Goal: Find specific page/section: Find specific page/section

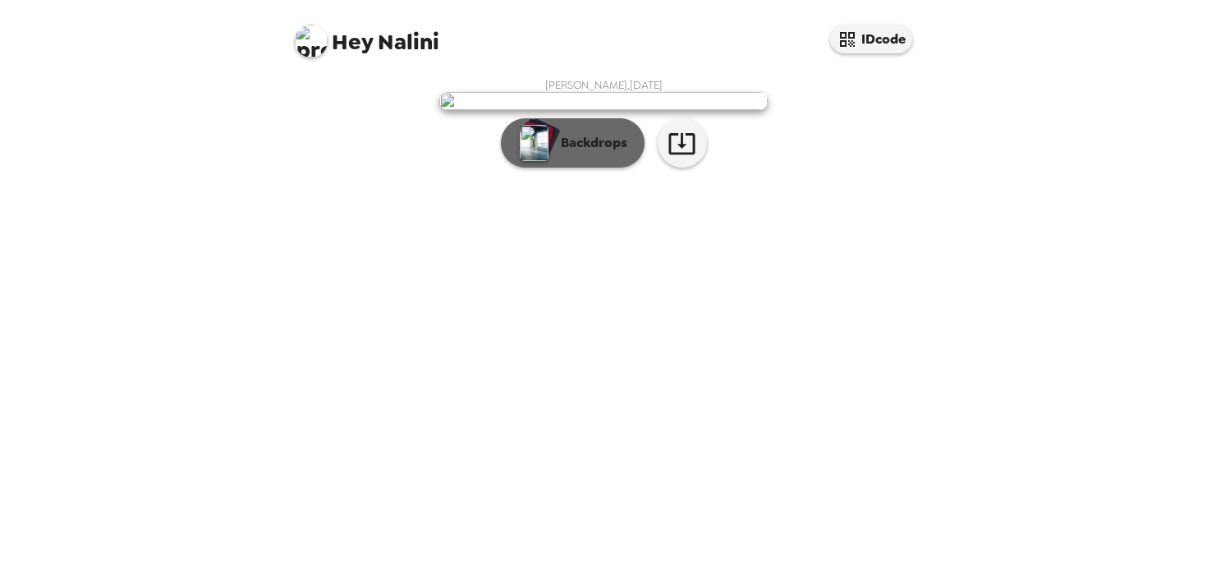
click at [584, 168] on button "Backdrops" at bounding box center [573, 142] width 144 height 49
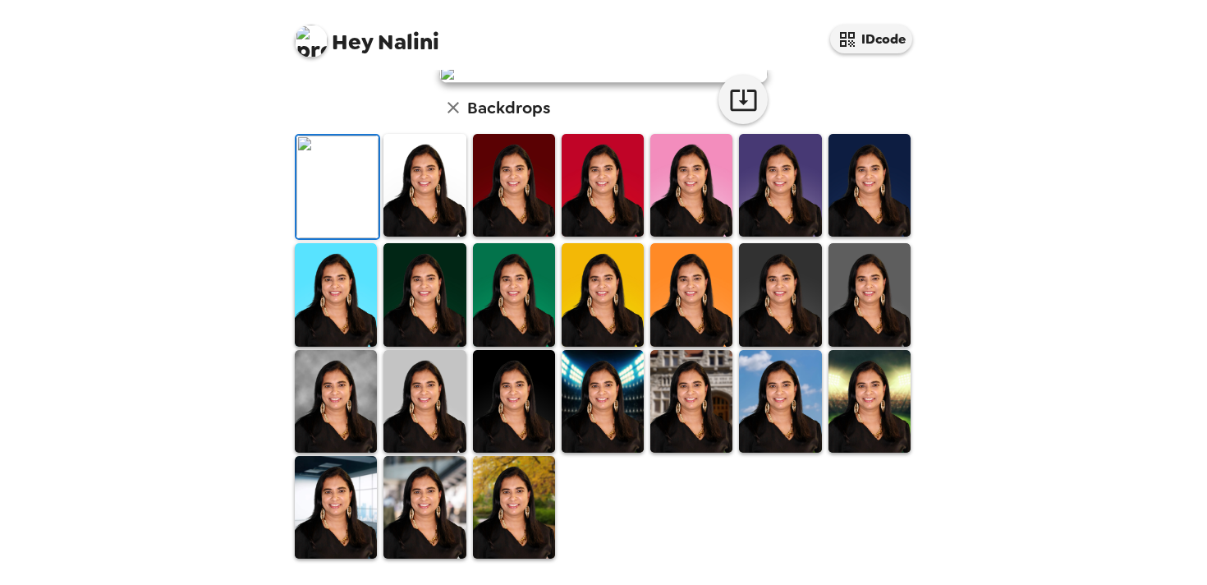
scroll to position [412, 0]
click at [335, 415] on img at bounding box center [336, 401] width 82 height 103
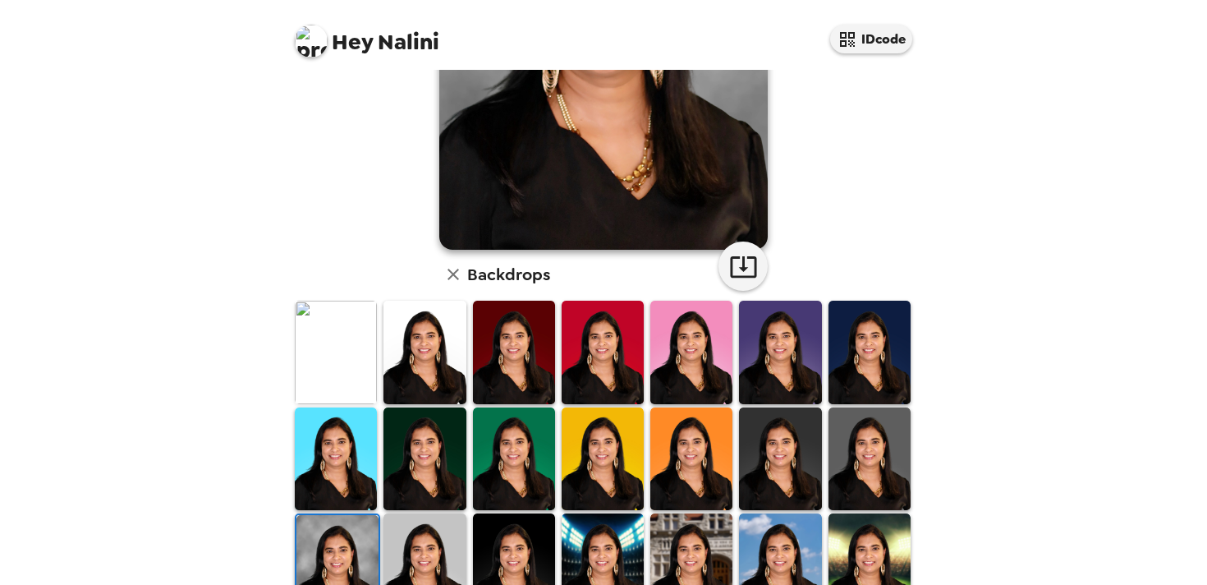
scroll to position [277, 0]
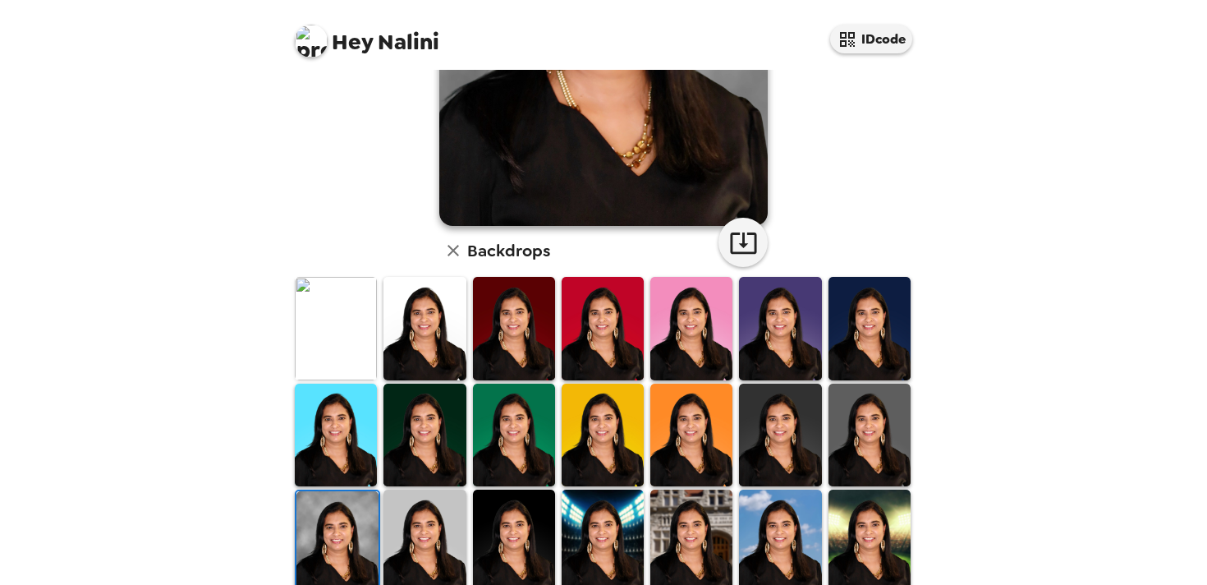
click at [865, 314] on img at bounding box center [869, 328] width 82 height 103
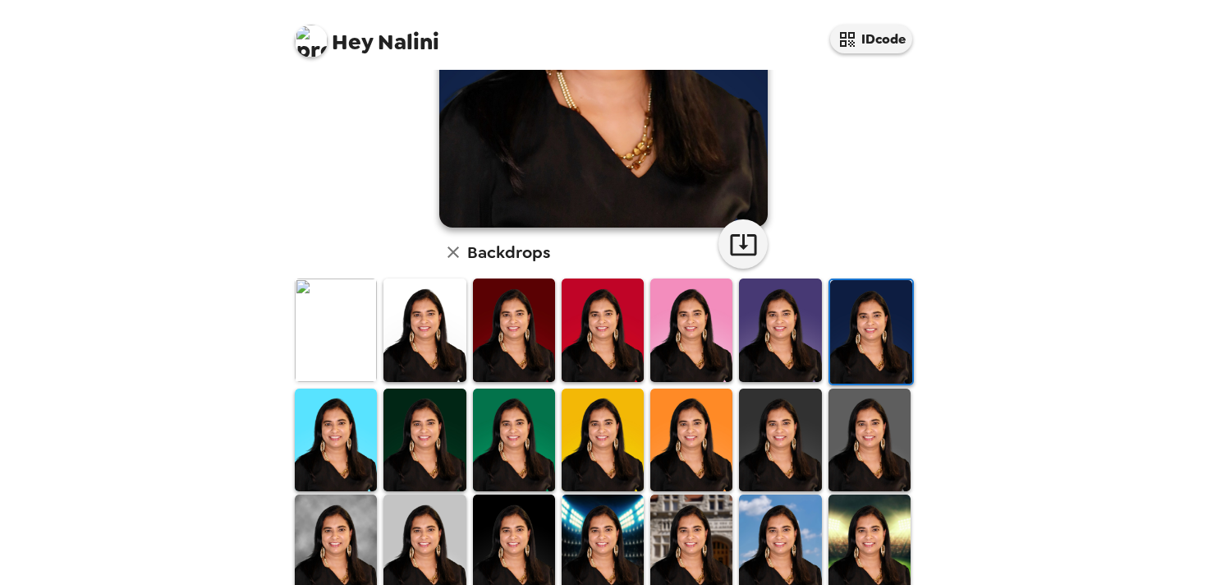
scroll to position [412, 0]
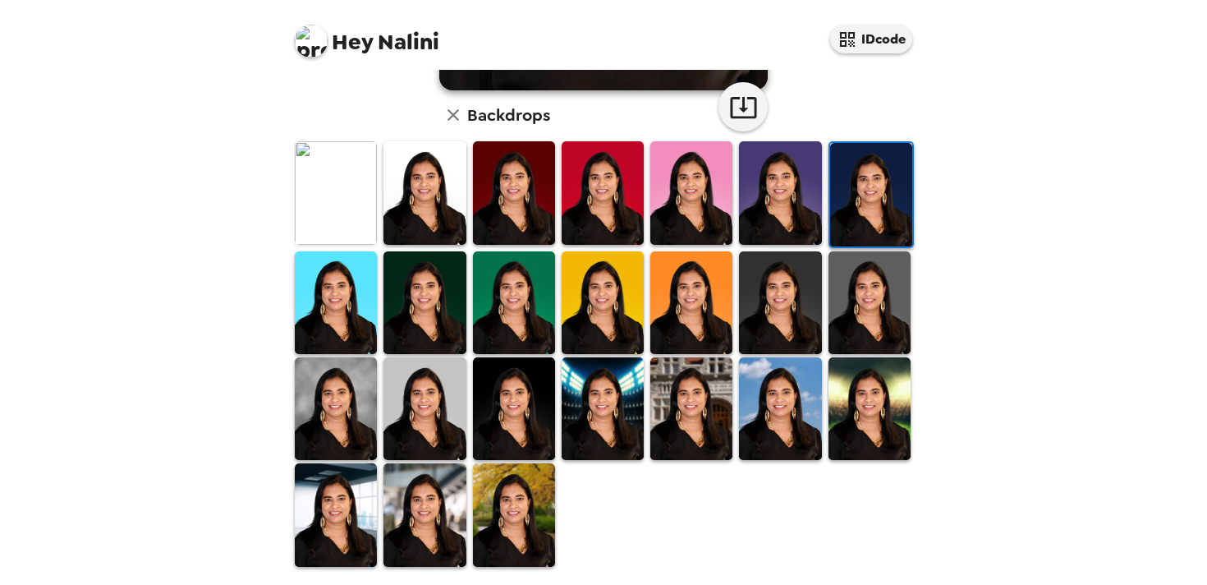
click at [420, 210] on img at bounding box center [424, 192] width 82 height 103
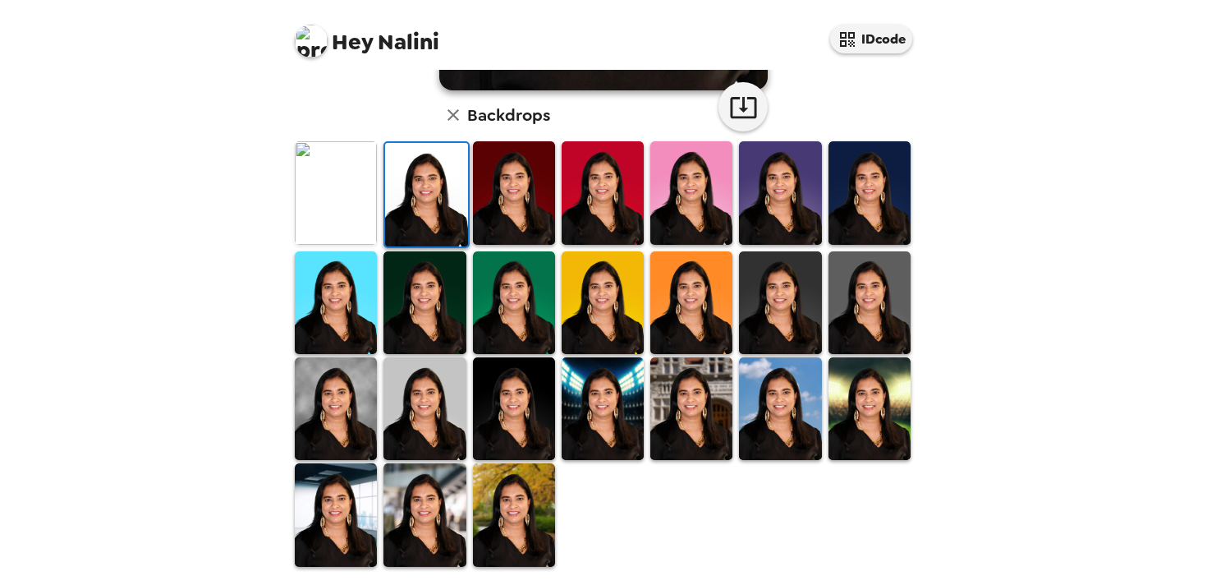
click at [603, 397] on img at bounding box center [603, 408] width 82 height 103
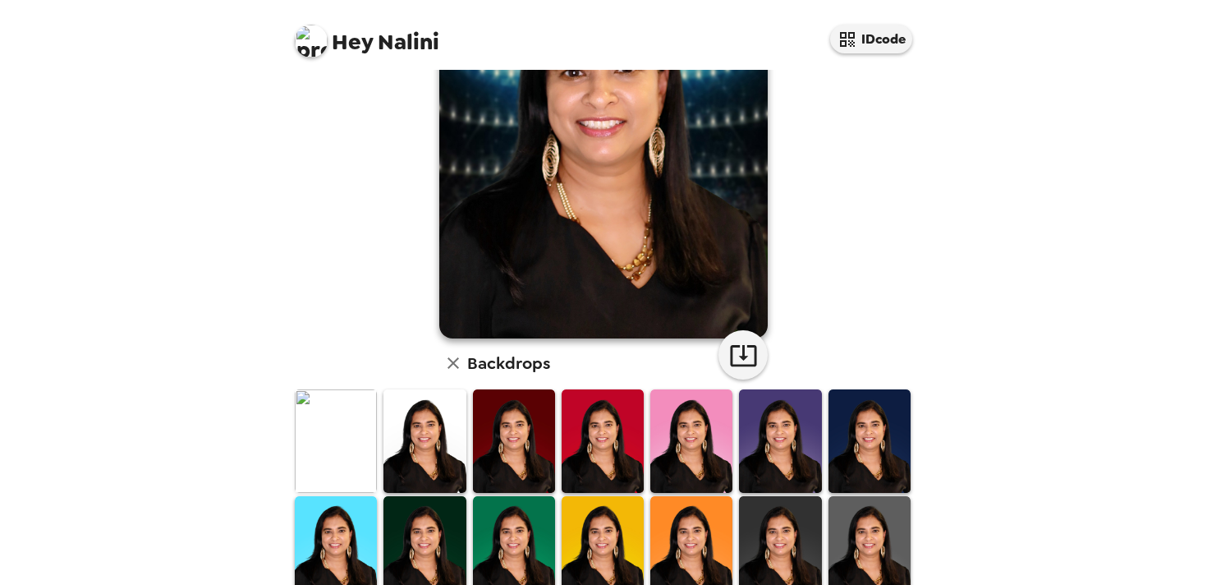
scroll to position [154, 0]
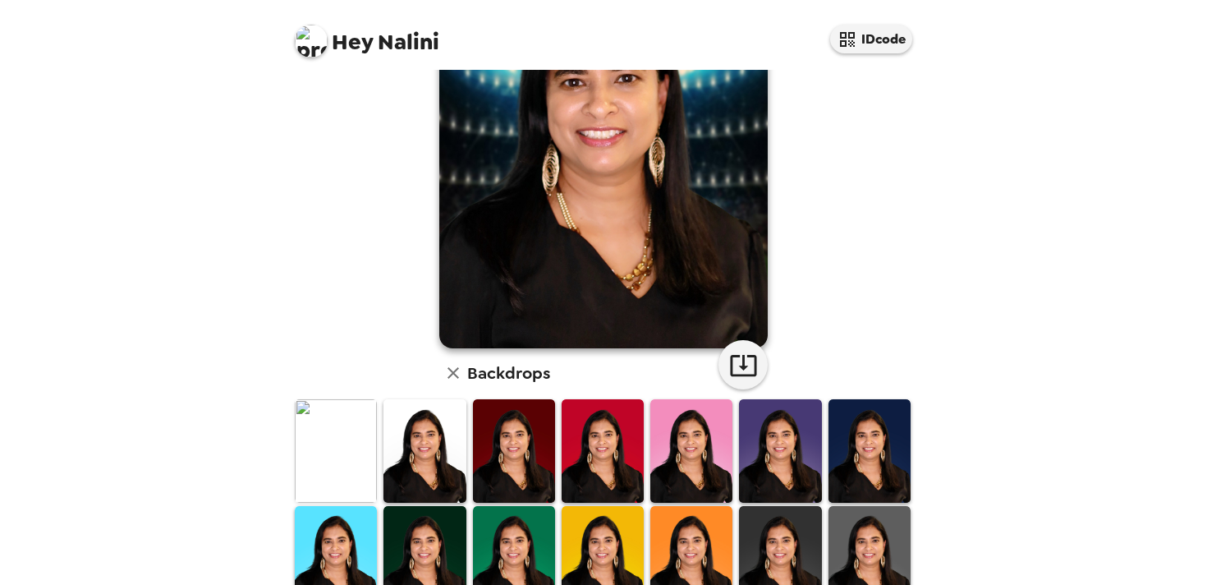
click at [347, 437] on img at bounding box center [336, 450] width 82 height 103
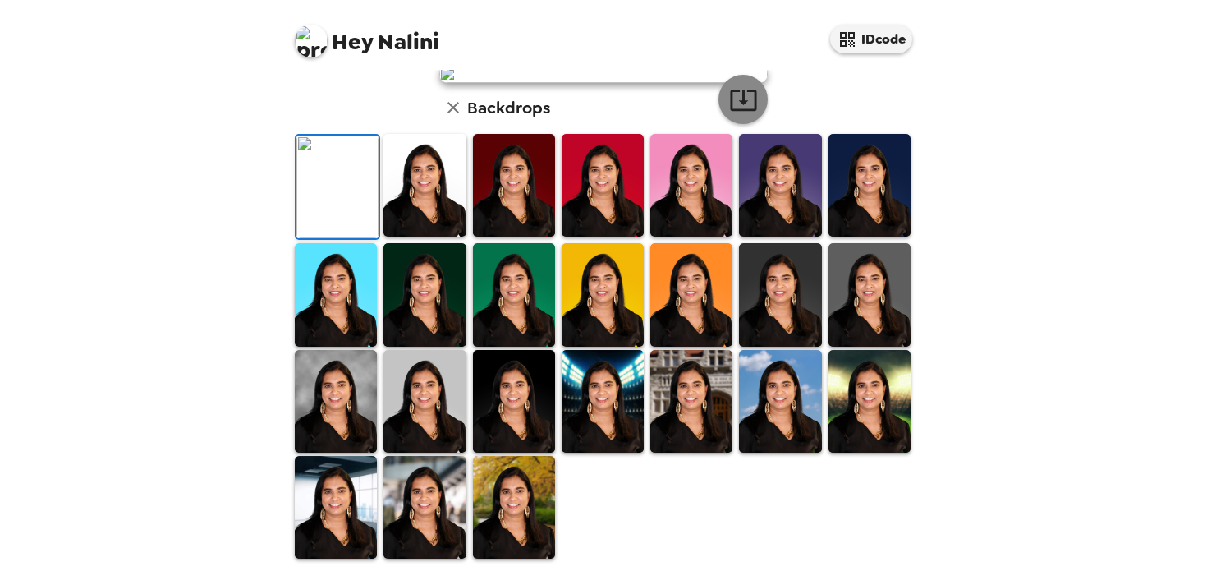
scroll to position [421, 0]
click at [531, 403] on img at bounding box center [514, 401] width 82 height 103
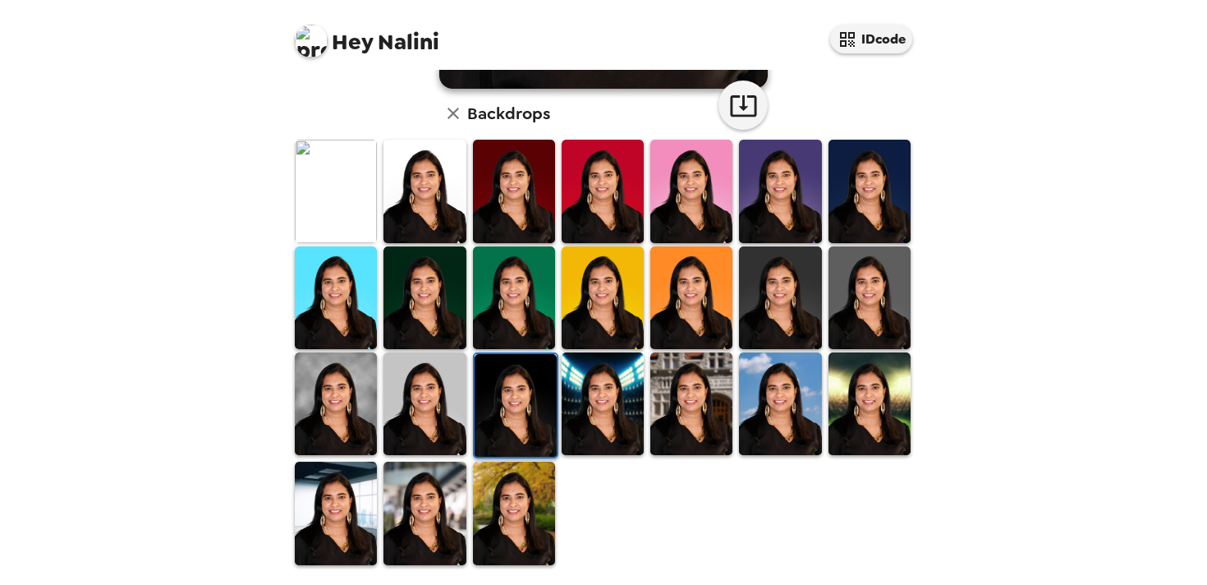
scroll to position [420, 0]
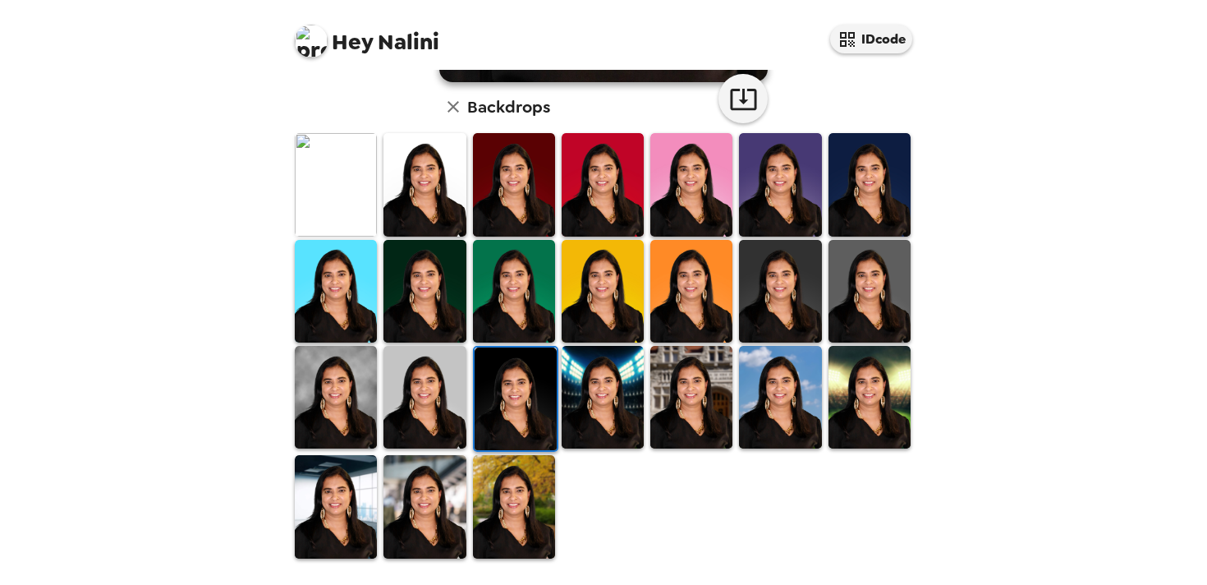
click at [614, 406] on img at bounding box center [603, 397] width 82 height 103
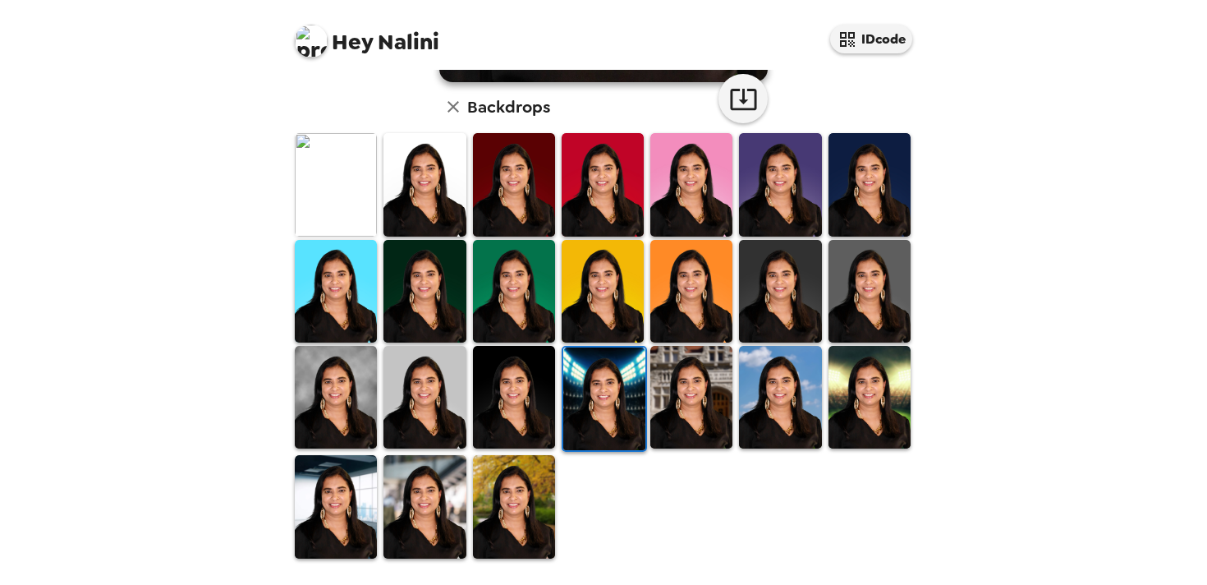
click at [533, 521] on img at bounding box center [514, 506] width 82 height 103
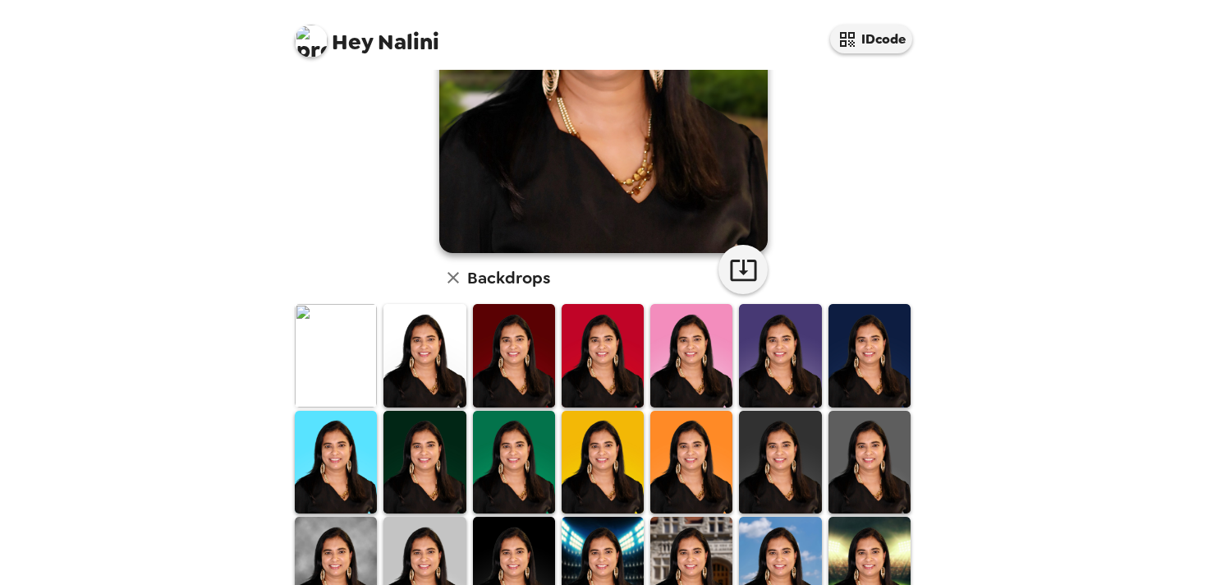
scroll to position [410, 0]
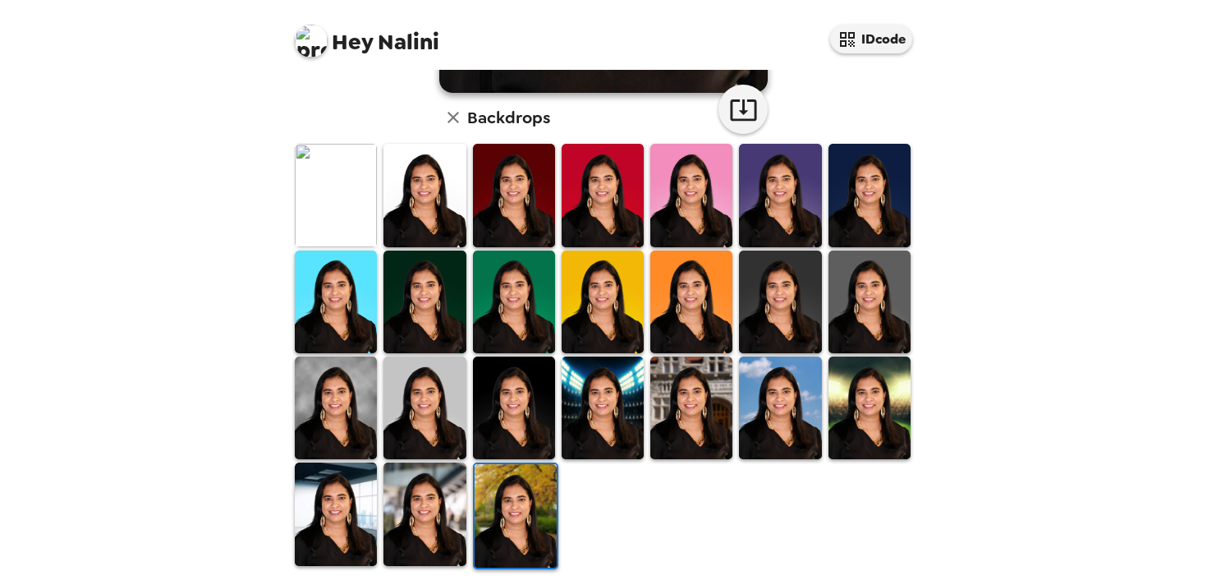
click at [869, 430] on img at bounding box center [869, 407] width 82 height 103
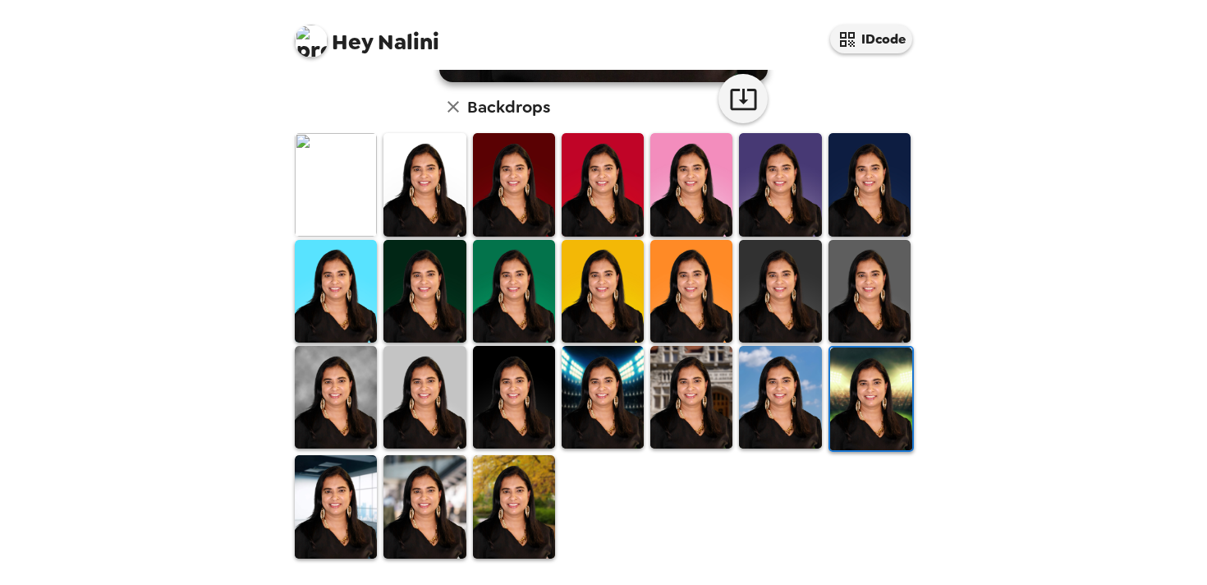
scroll to position [420, 0]
click at [341, 365] on img at bounding box center [336, 397] width 82 height 103
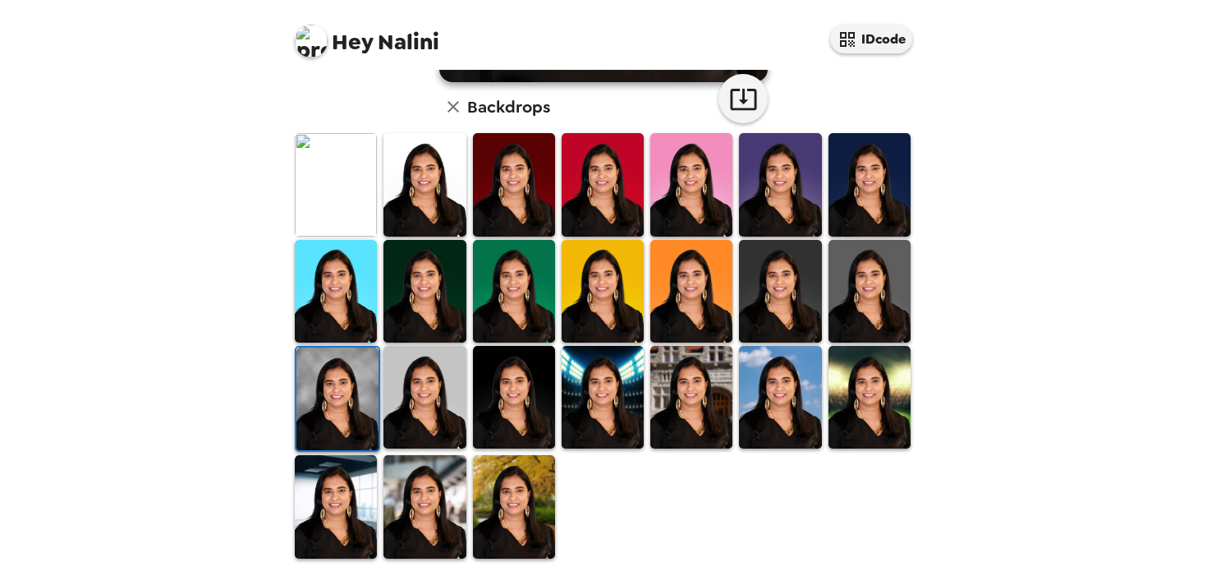
scroll to position [340, 0]
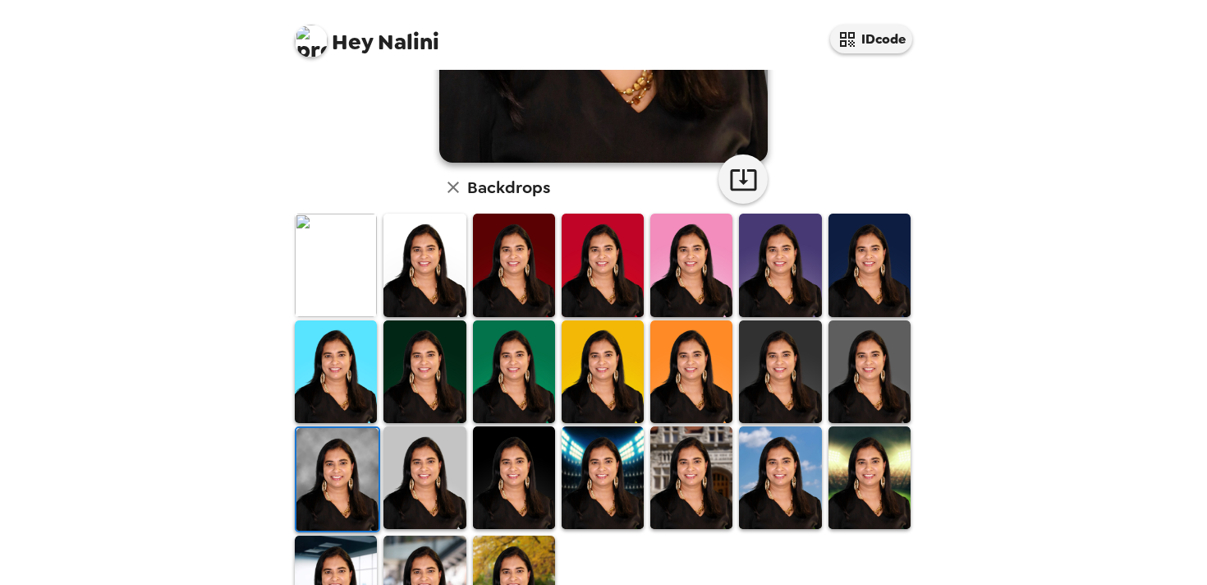
click at [714, 286] on img at bounding box center [691, 264] width 82 height 103
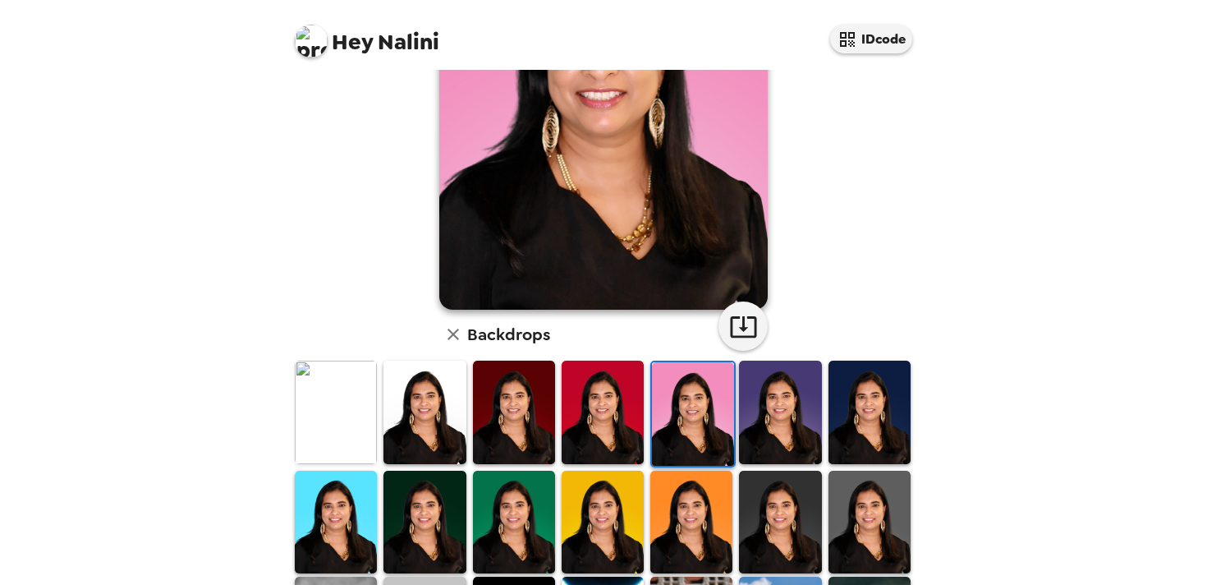
scroll to position [246, 0]
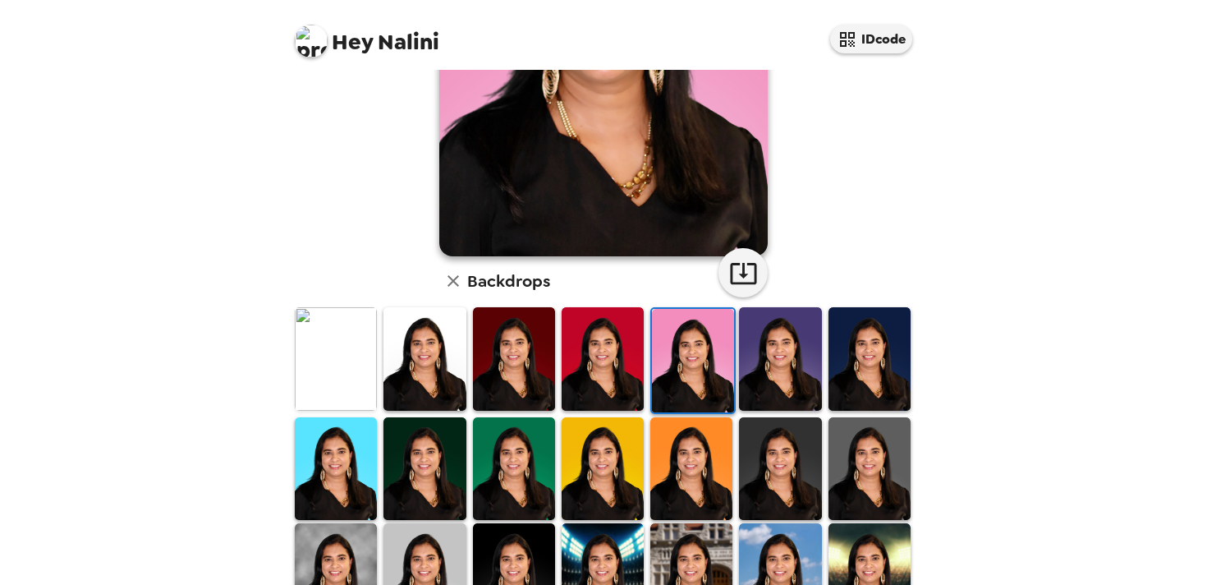
click at [773, 359] on img at bounding box center [780, 358] width 82 height 103
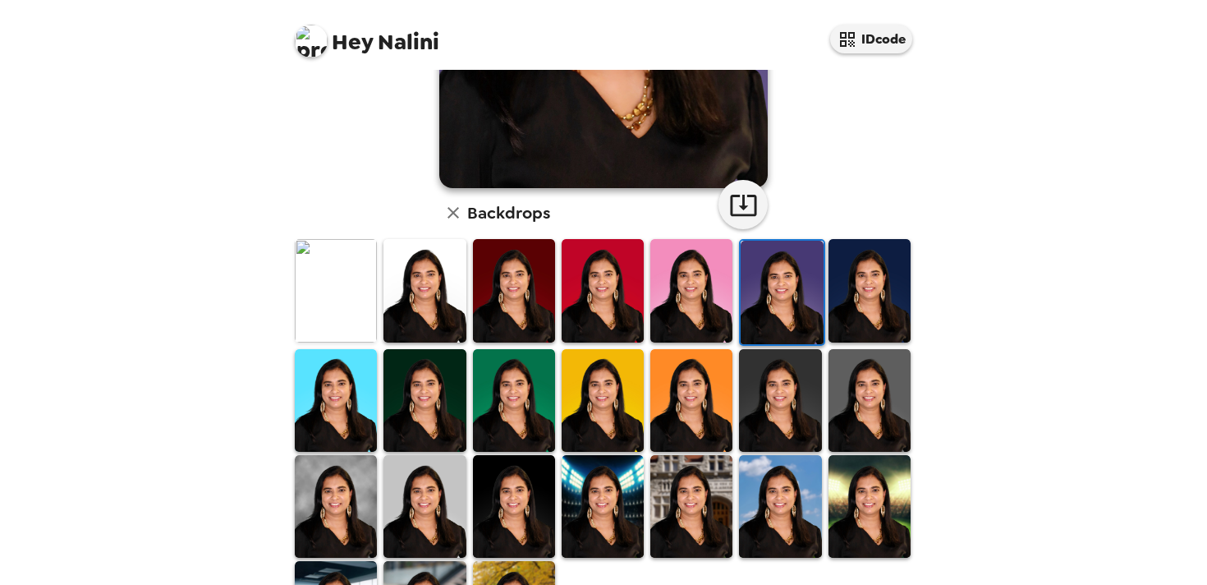
scroll to position [351, 0]
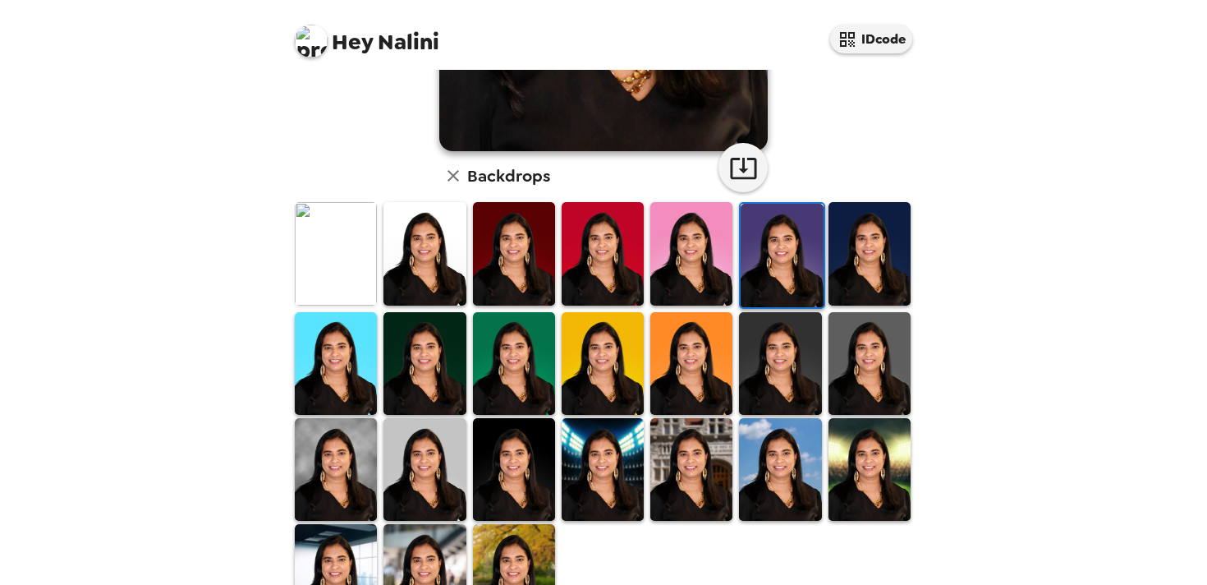
click at [613, 456] on img at bounding box center [603, 469] width 82 height 103
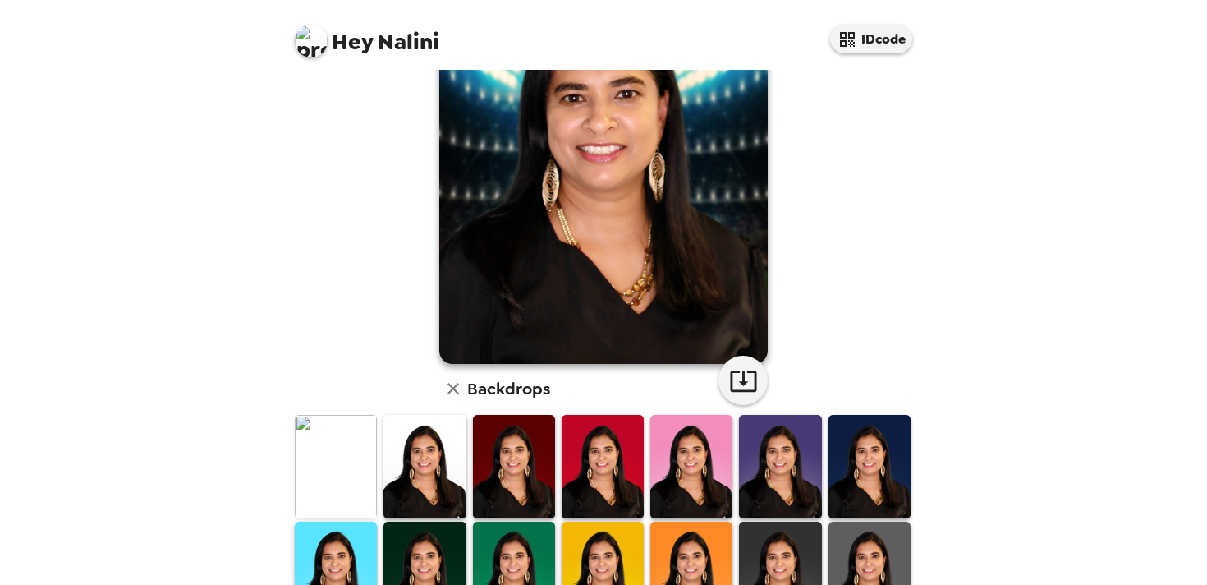
scroll to position [170, 0]
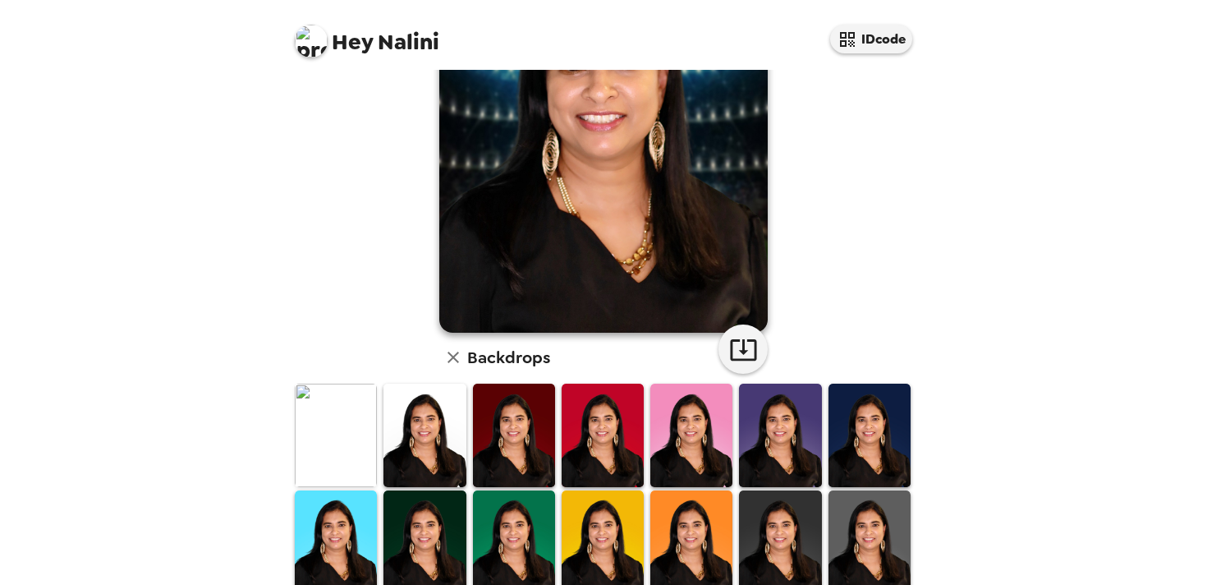
click at [526, 463] on img at bounding box center [514, 434] width 82 height 103
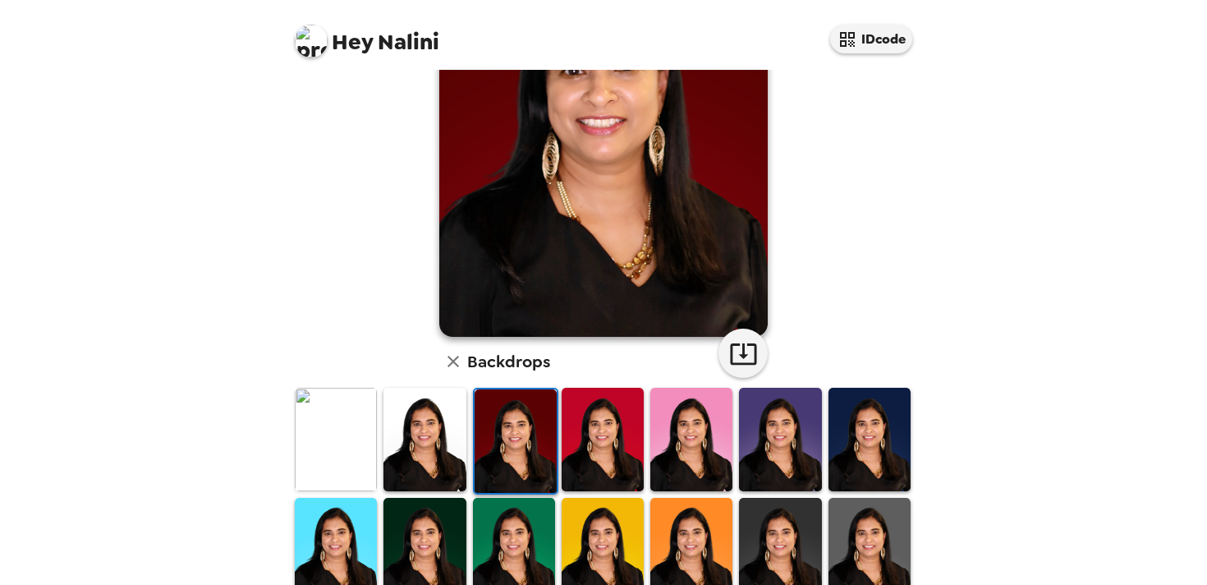
scroll to position [420, 0]
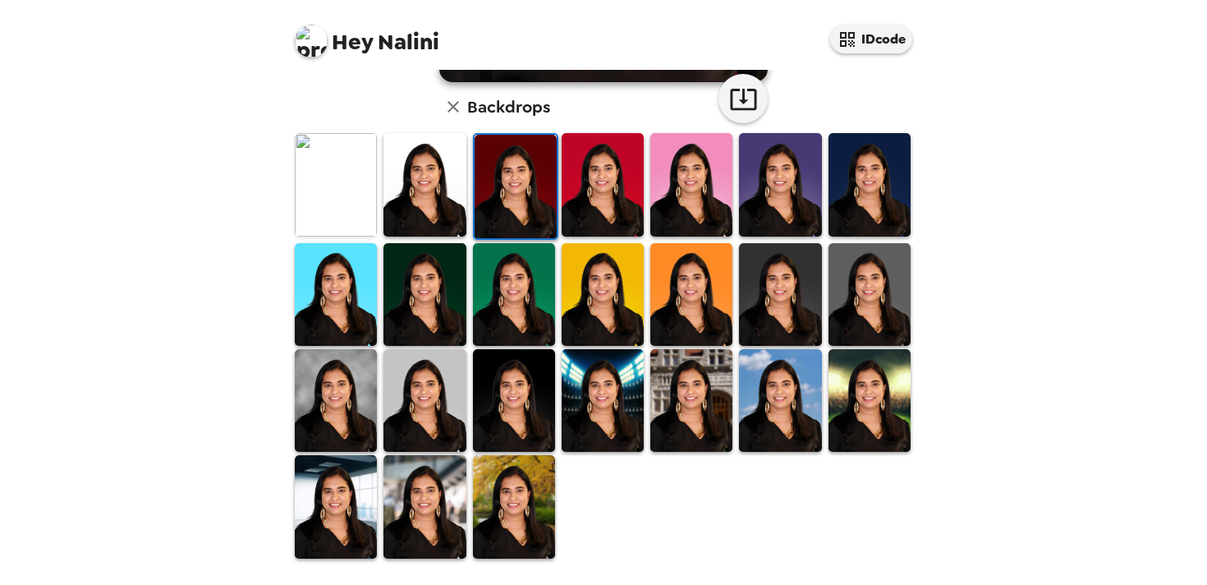
click at [793, 431] on img at bounding box center [780, 400] width 82 height 103
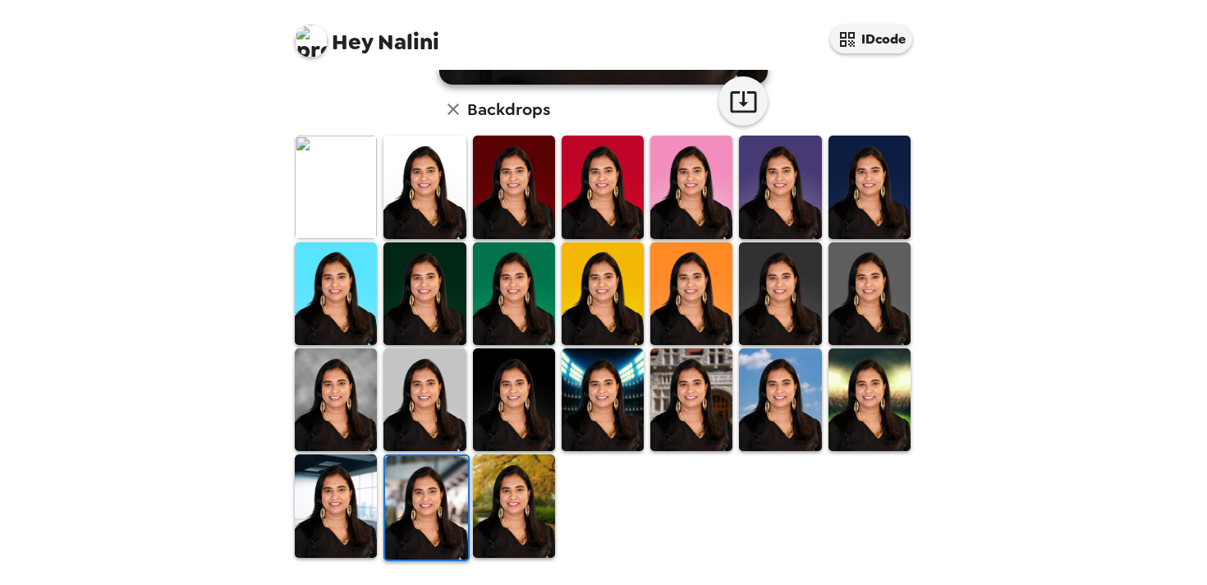
scroll to position [419, 0]
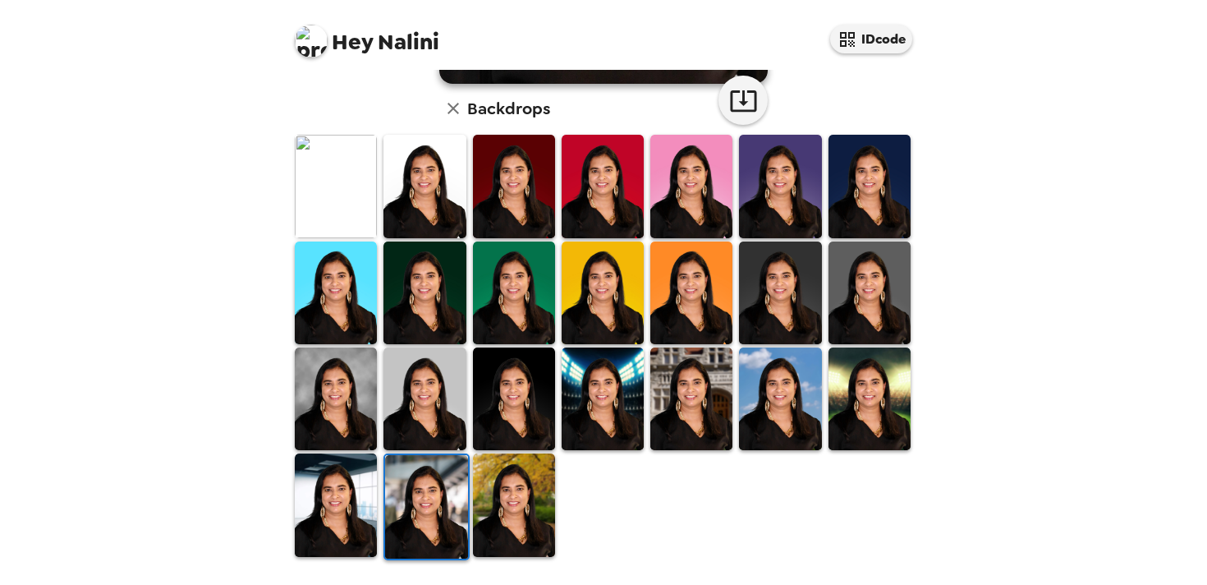
click at [323, 393] on img at bounding box center [336, 398] width 82 height 103
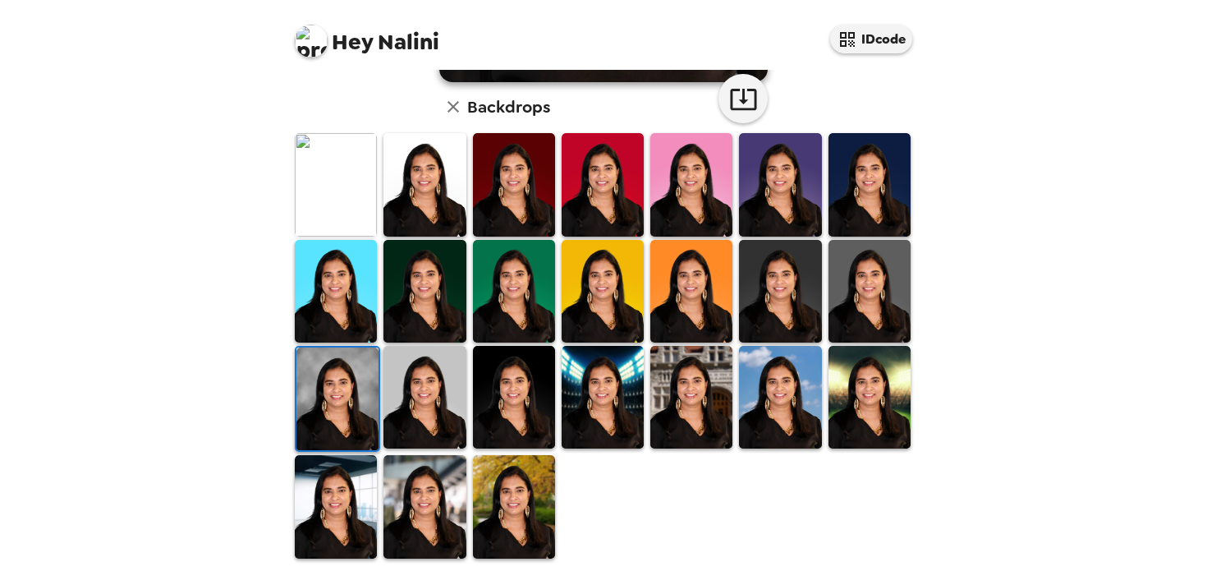
scroll to position [416, 0]
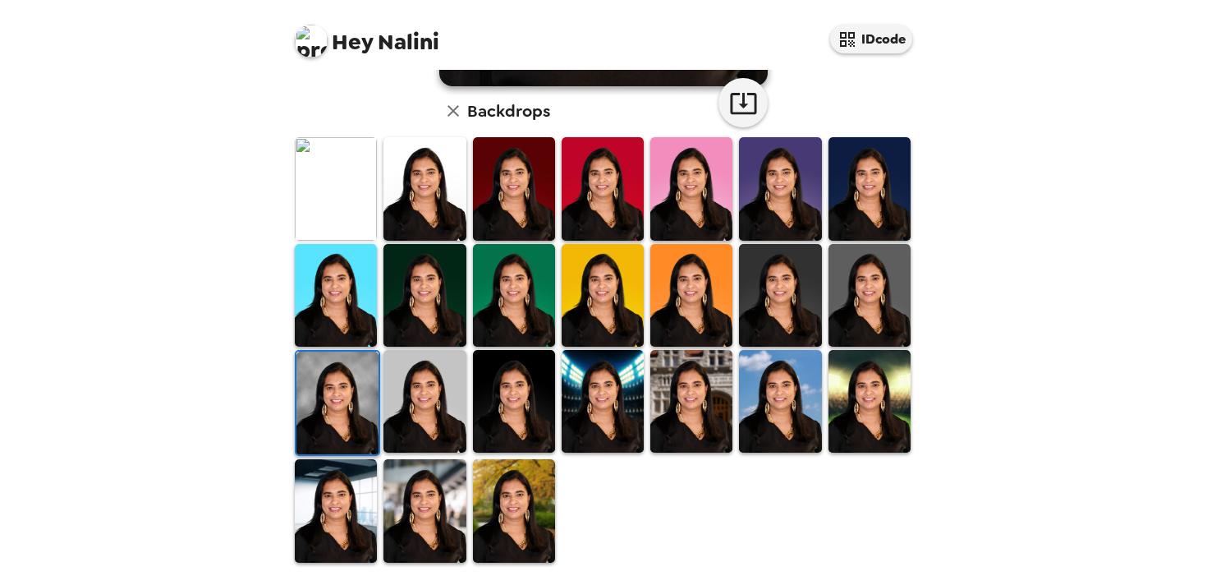
click at [352, 509] on img at bounding box center [336, 510] width 82 height 103
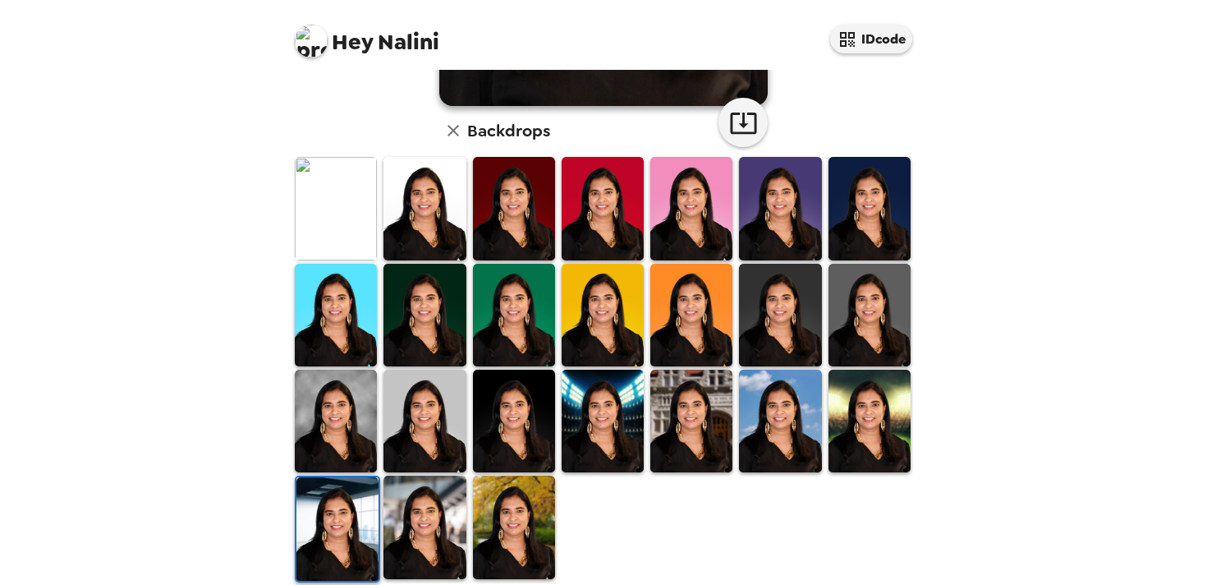
scroll to position [411, 0]
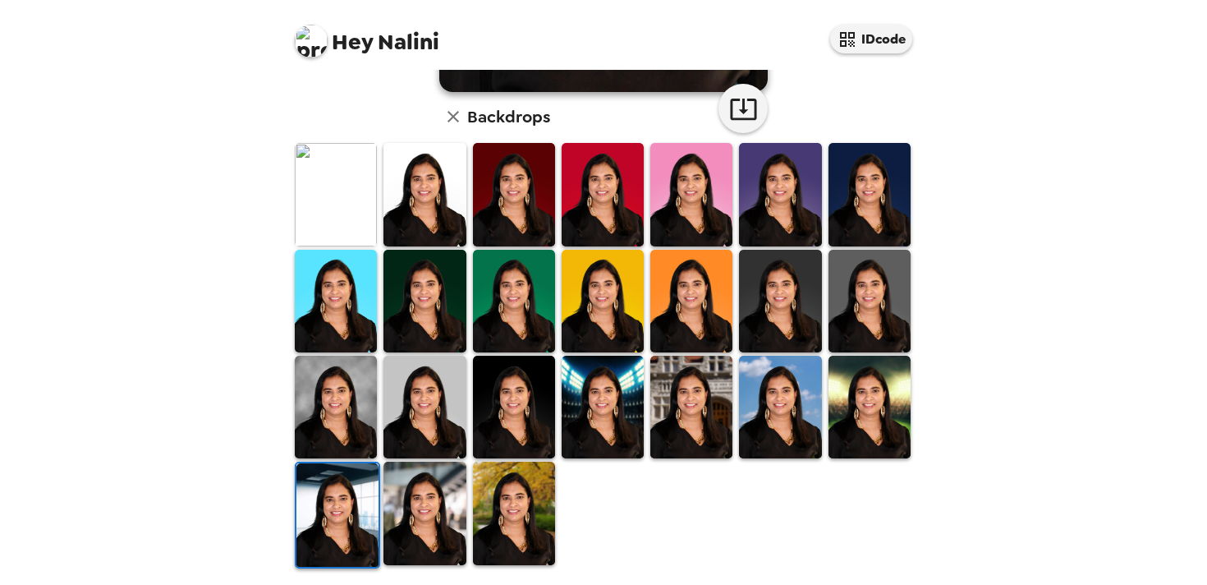
click at [347, 387] on img at bounding box center [336, 407] width 82 height 103
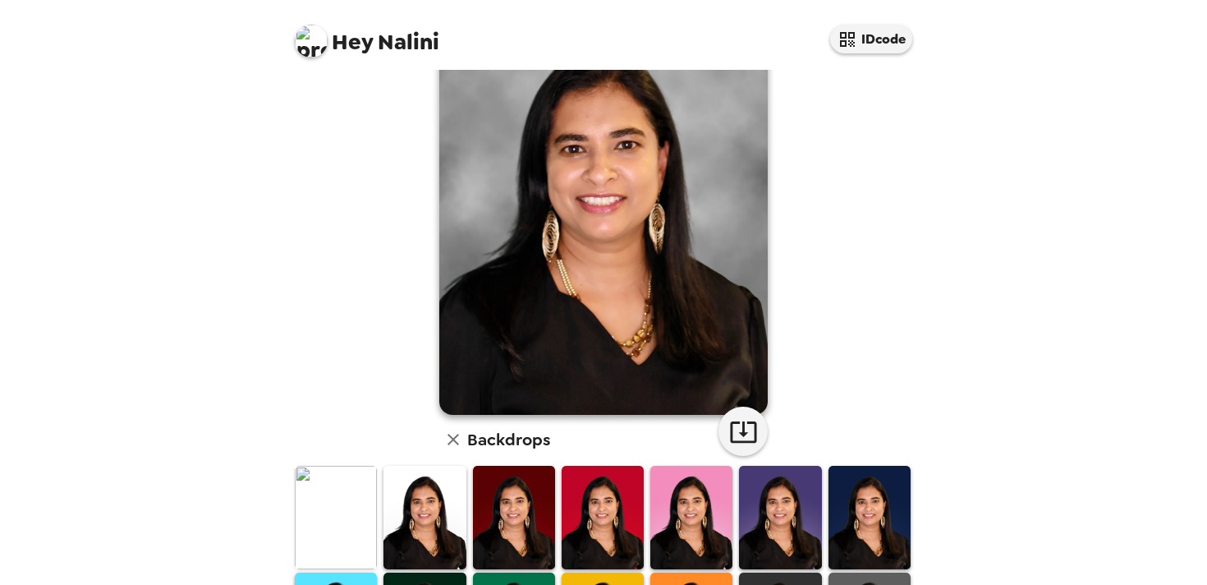
scroll to position [0, 0]
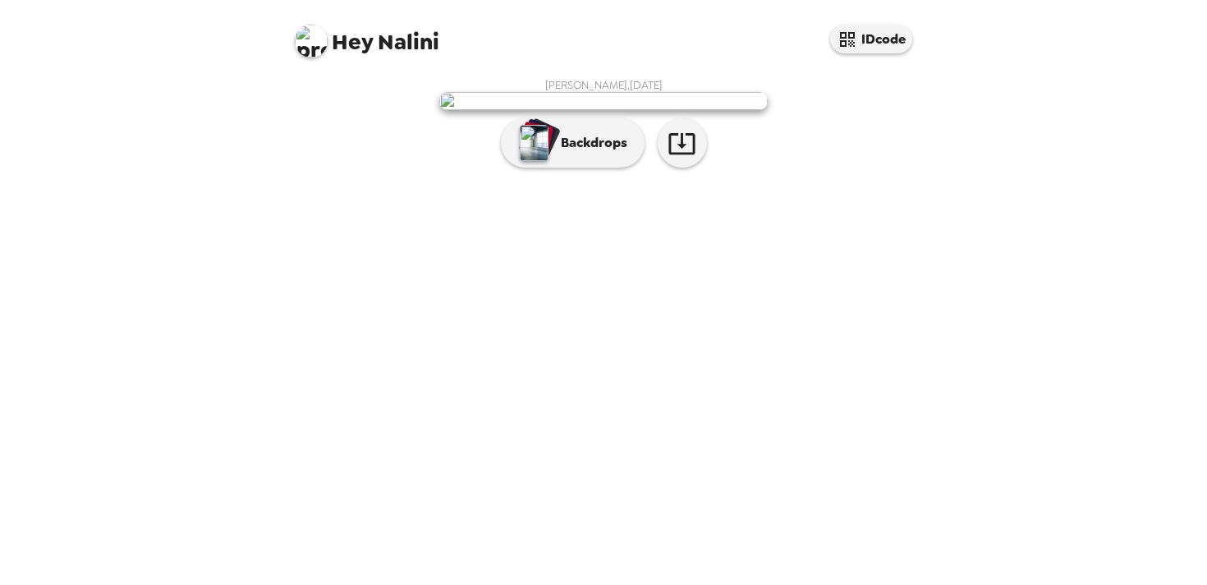
scroll to position [9, 0]
click at [553, 153] on p "Backdrops" at bounding box center [590, 143] width 75 height 20
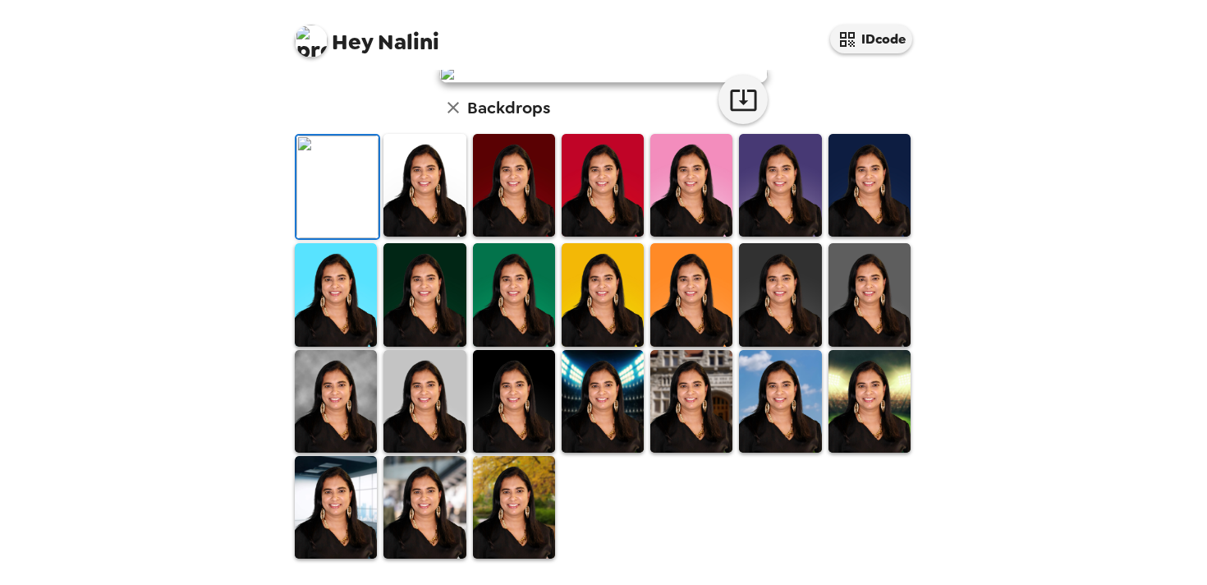
scroll to position [421, 0]
click at [328, 429] on img at bounding box center [336, 401] width 82 height 103
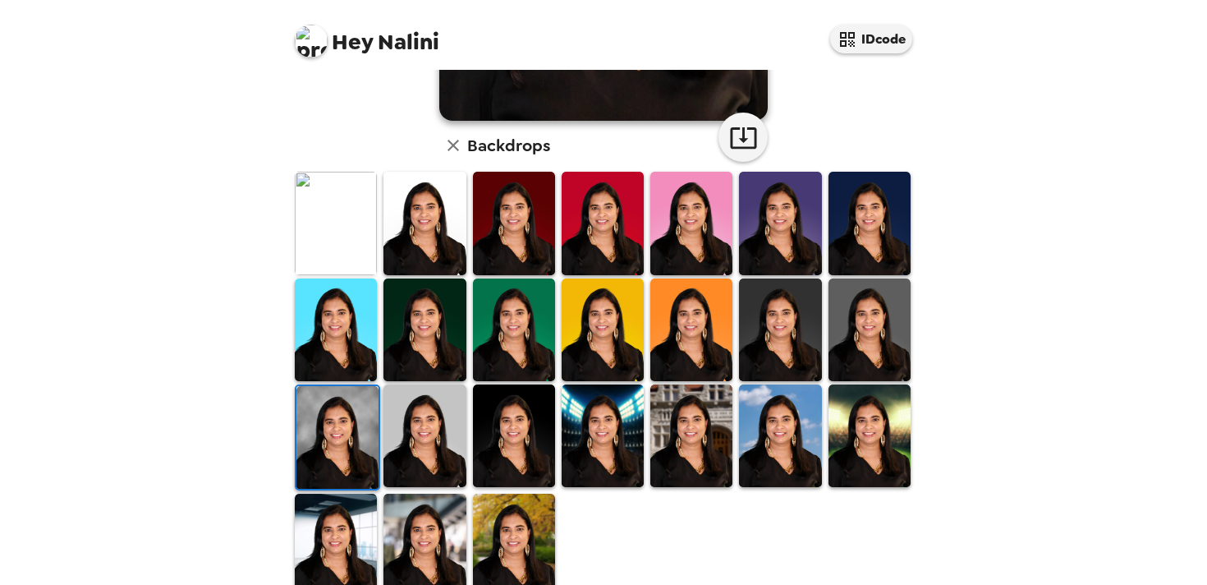
scroll to position [420, 0]
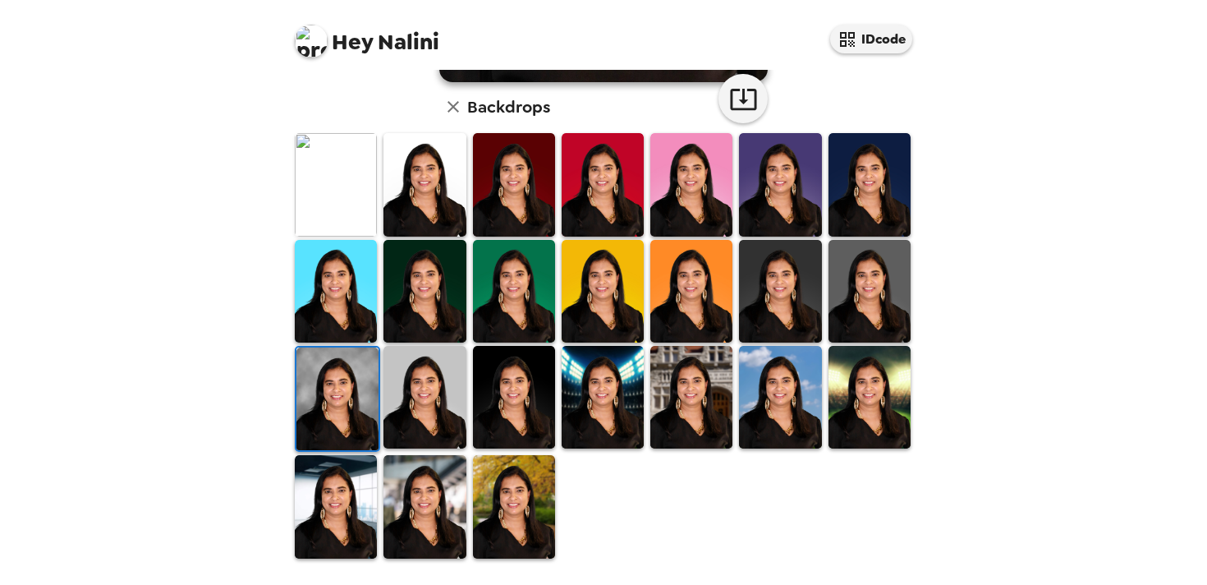
click at [613, 406] on img at bounding box center [603, 397] width 82 height 103
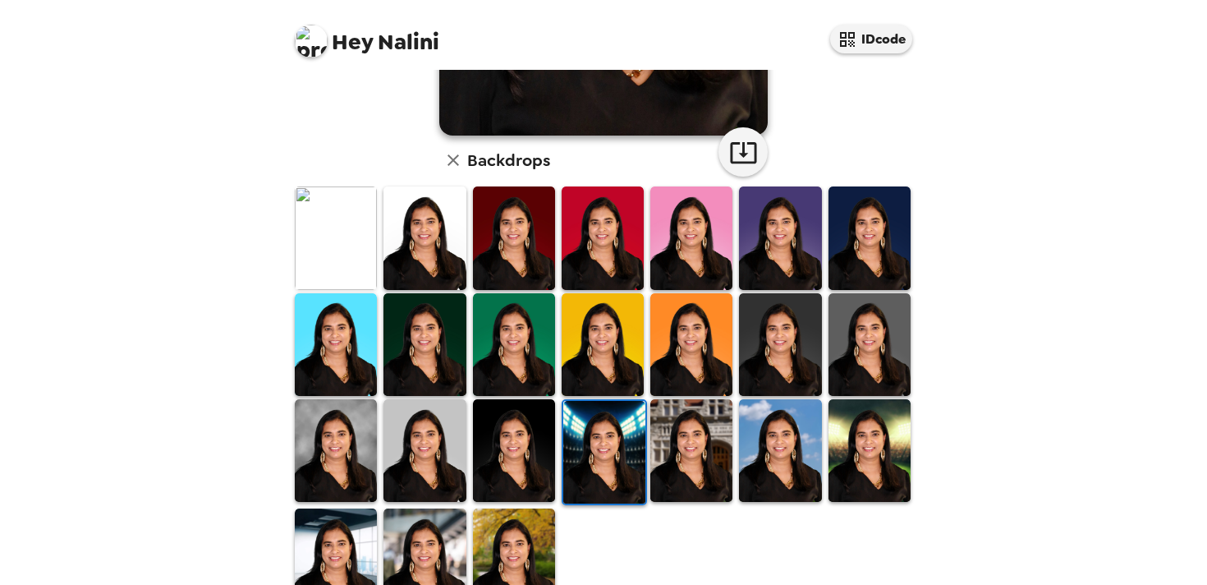
scroll to position [365, 0]
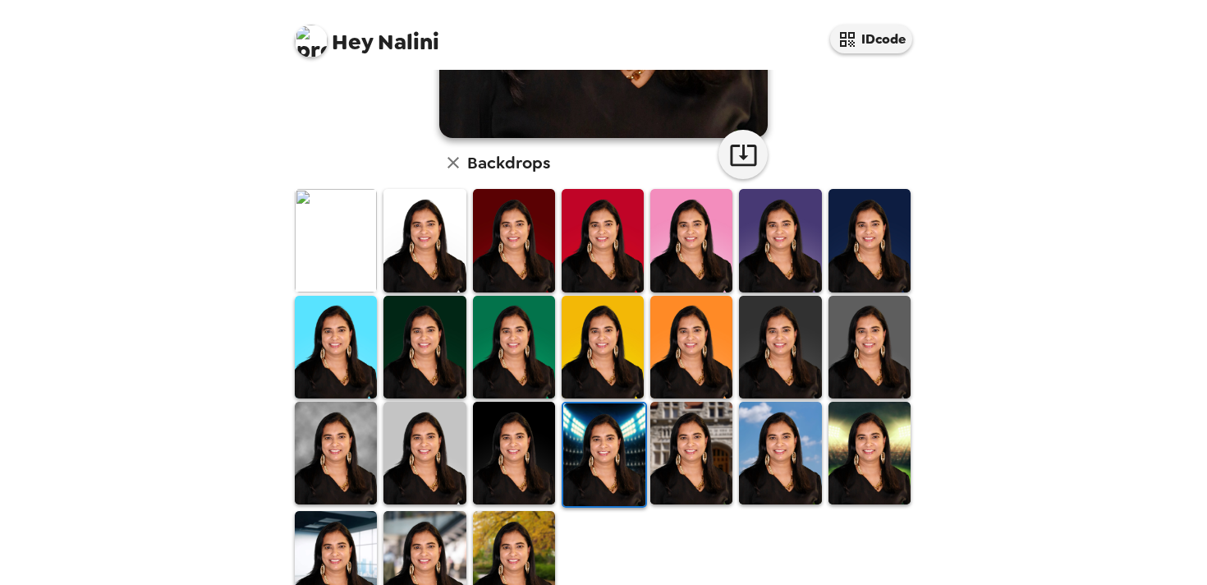
click at [337, 450] on img at bounding box center [336, 453] width 82 height 103
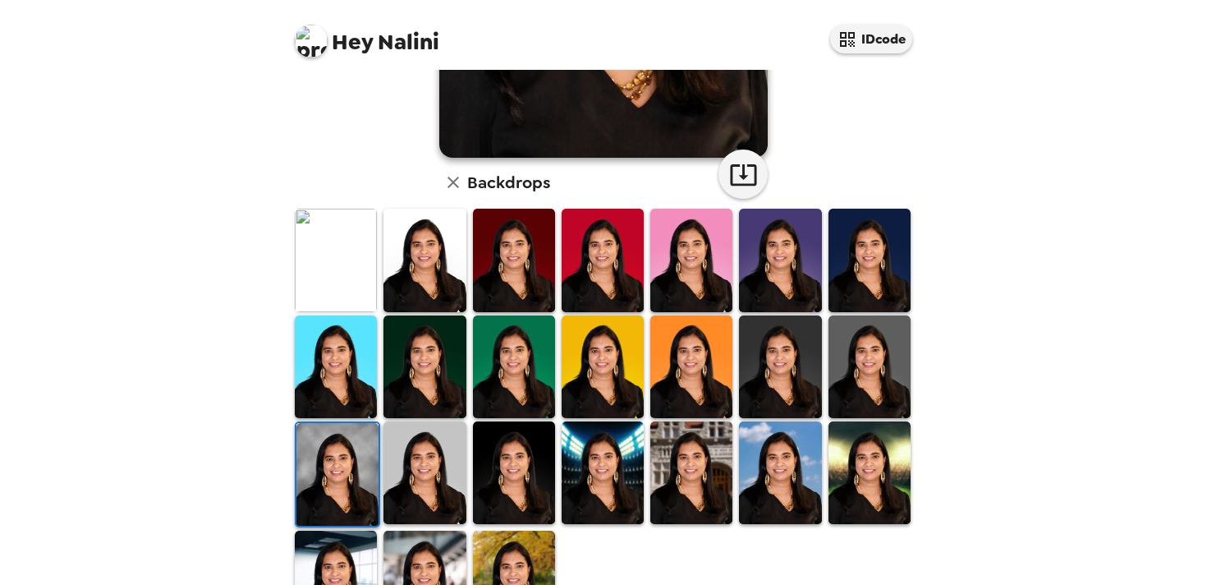
scroll to position [369, 0]
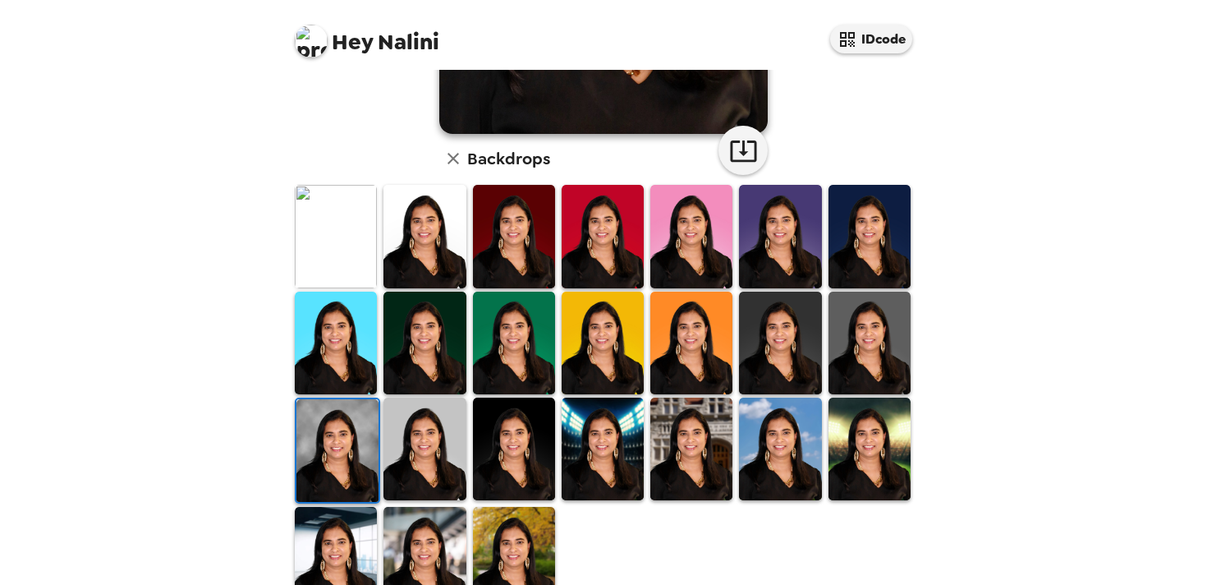
click at [585, 448] on img at bounding box center [603, 448] width 82 height 103
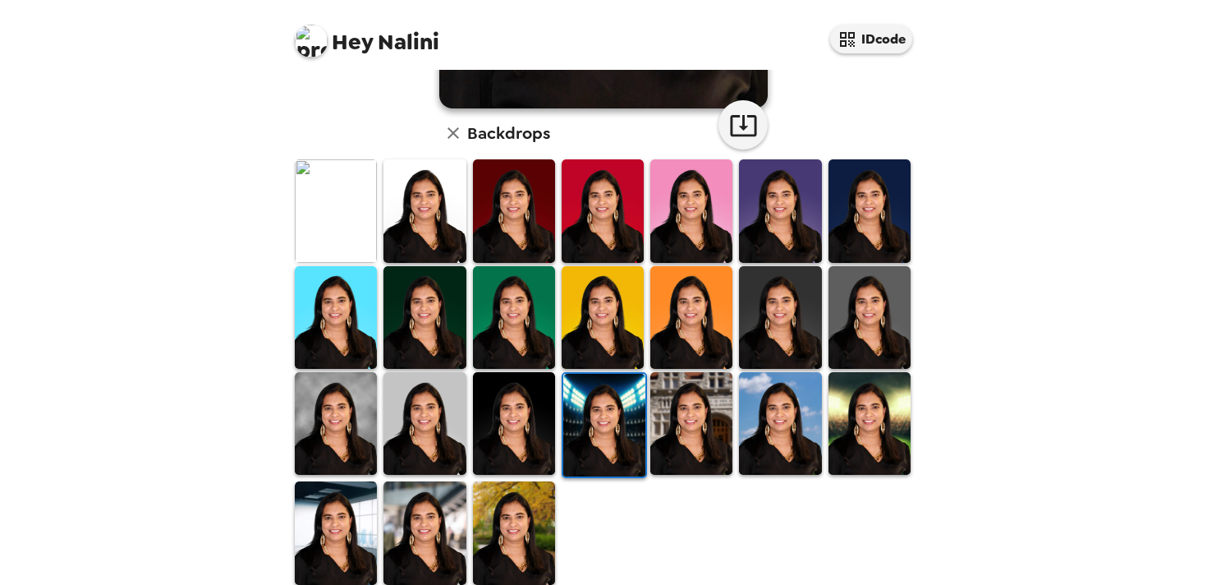
scroll to position [397, 0]
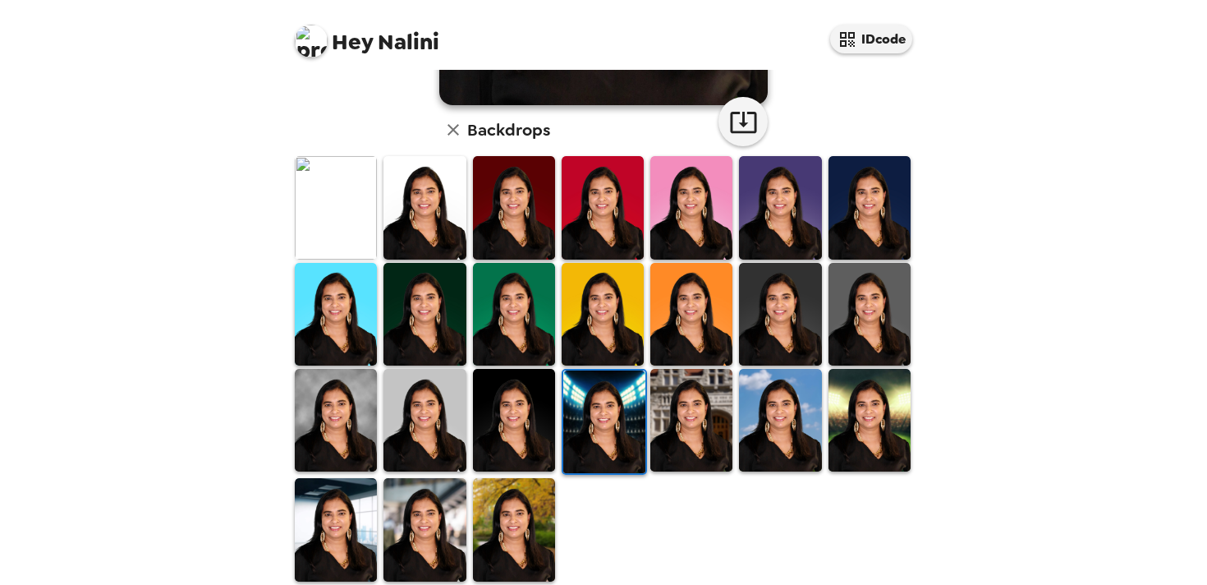
click at [871, 440] on img at bounding box center [869, 420] width 82 height 103
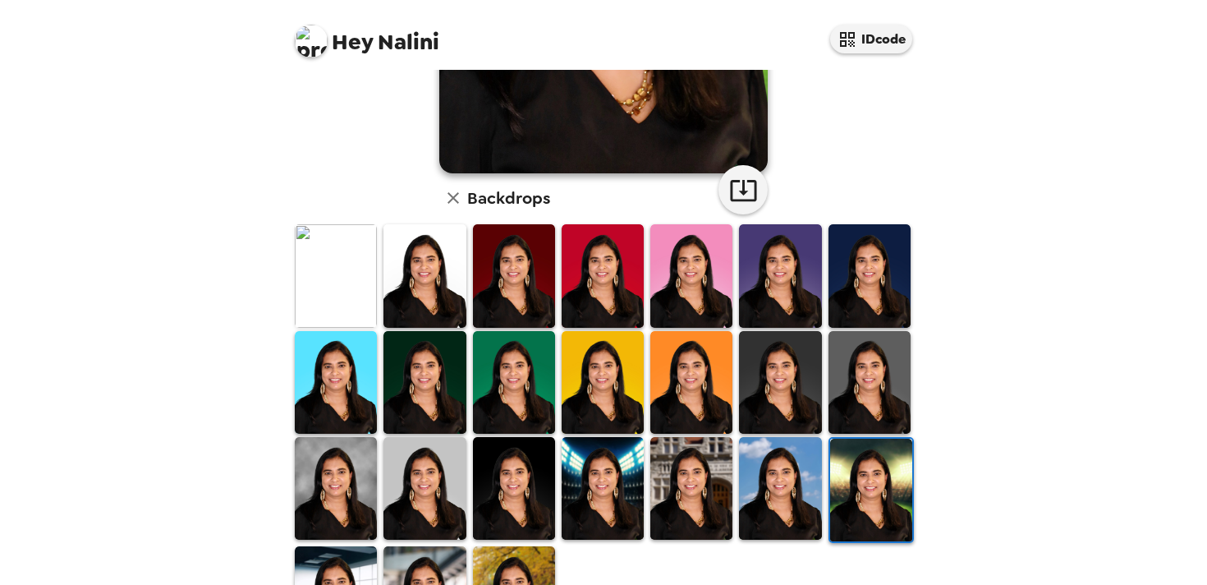
scroll to position [420, 0]
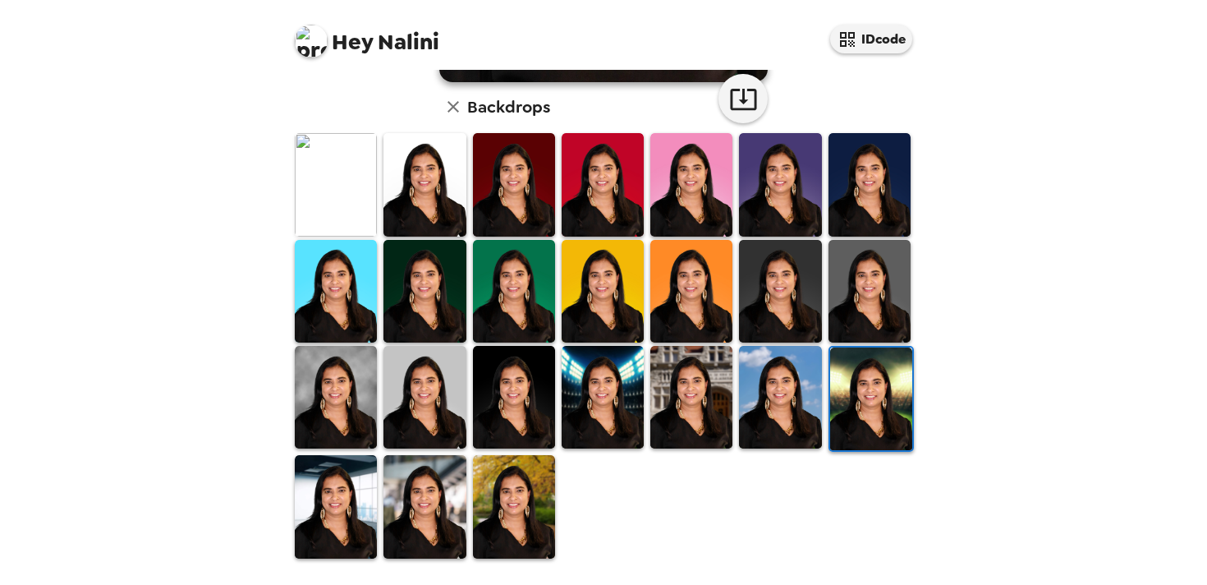
click at [334, 370] on img at bounding box center [336, 397] width 82 height 103
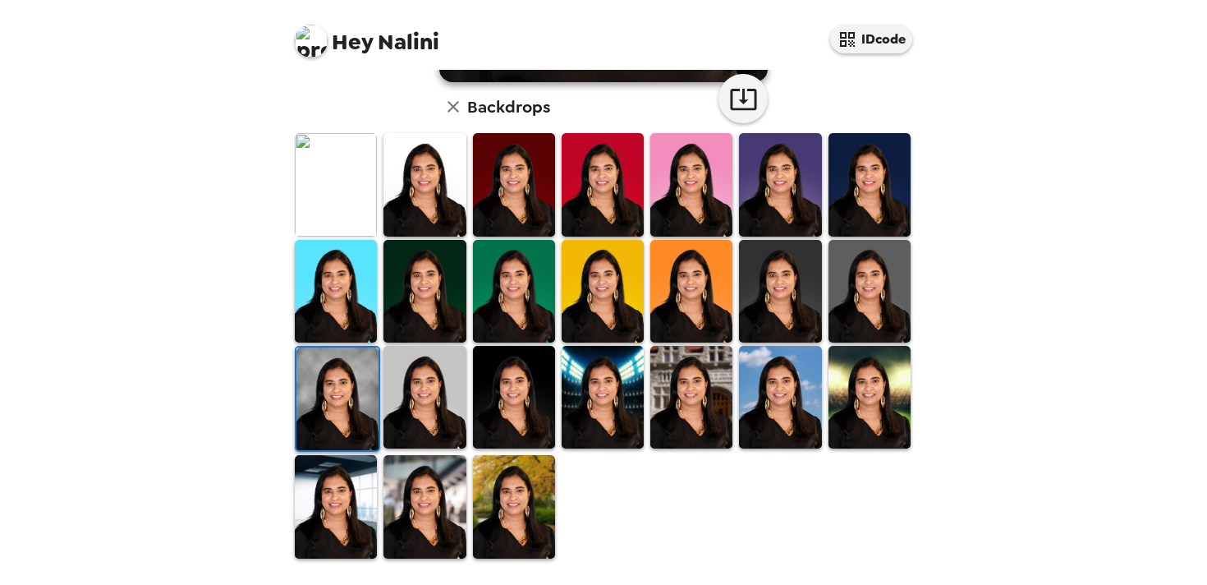
click at [413, 512] on img at bounding box center [424, 506] width 82 height 103
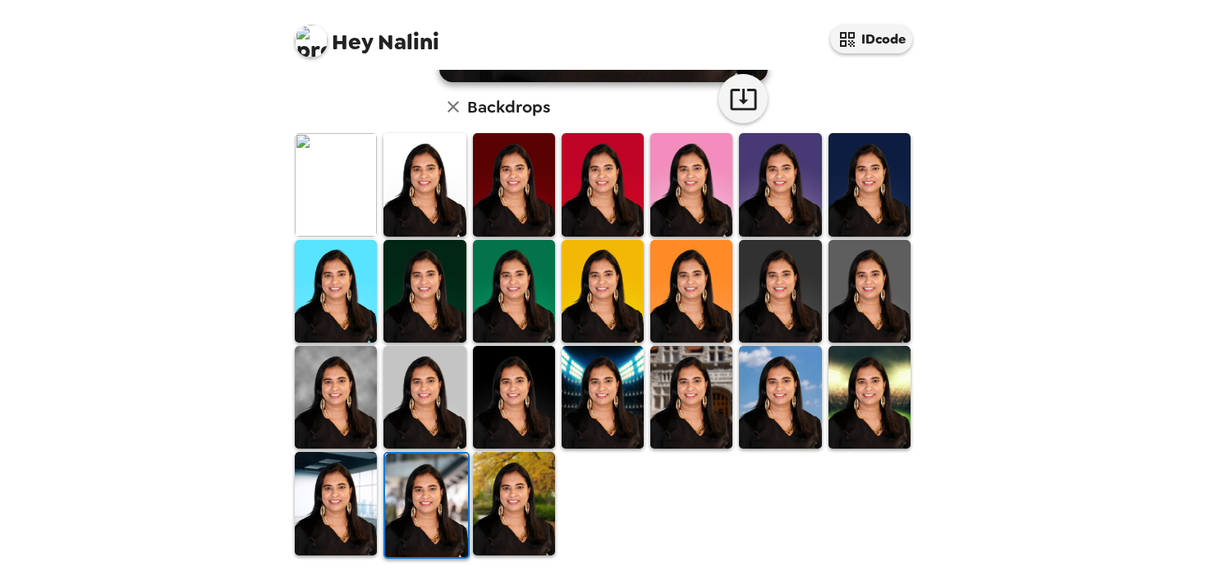
click at [495, 517] on img at bounding box center [514, 503] width 82 height 103
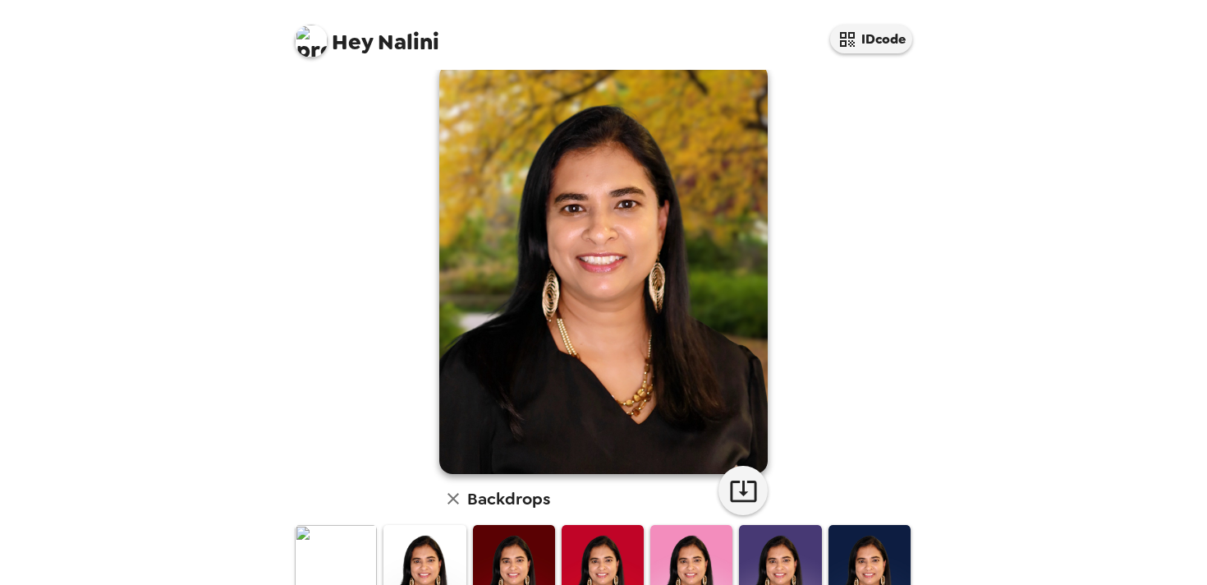
scroll to position [0, 0]
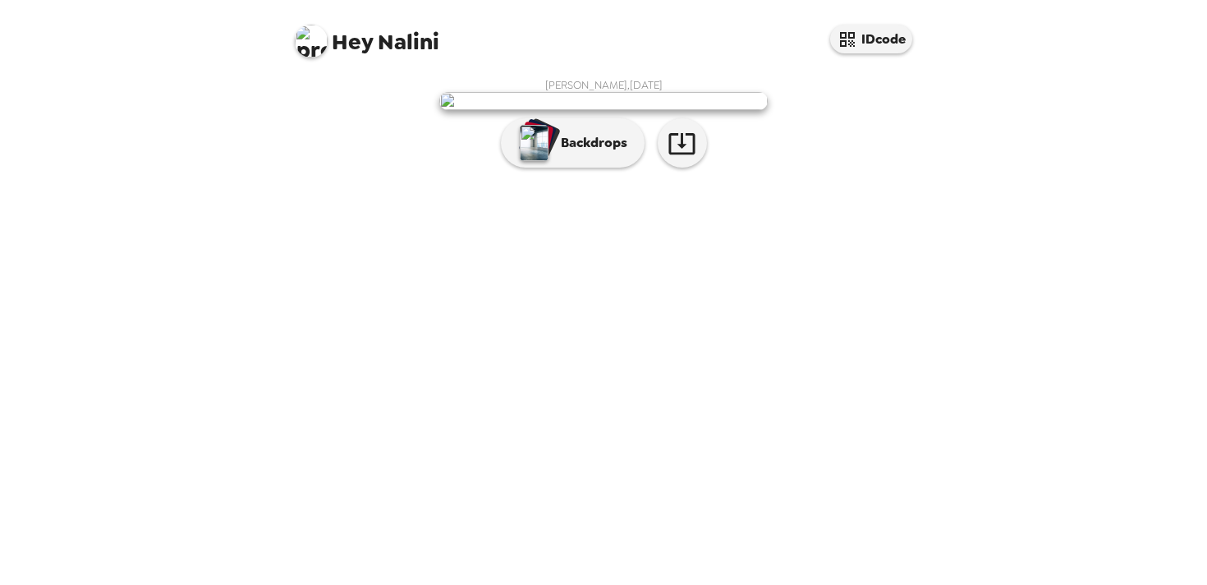
scroll to position [9, 0]
click at [607, 153] on p "Backdrops" at bounding box center [590, 143] width 75 height 20
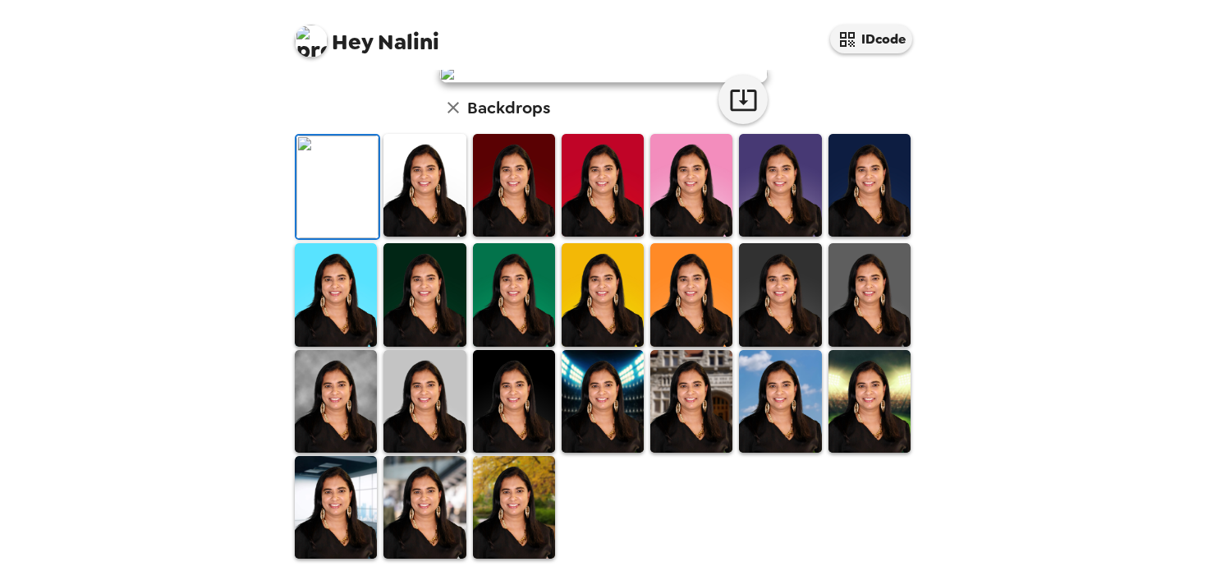
scroll to position [231, 0]
click at [448, 346] on img at bounding box center [424, 294] width 82 height 103
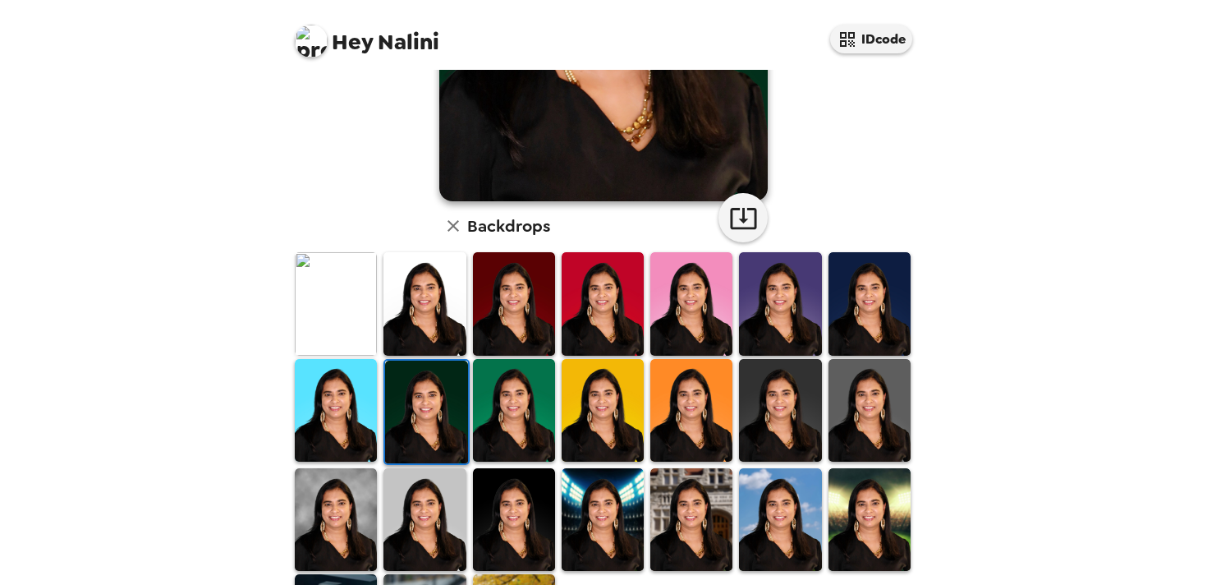
scroll to position [420, 0]
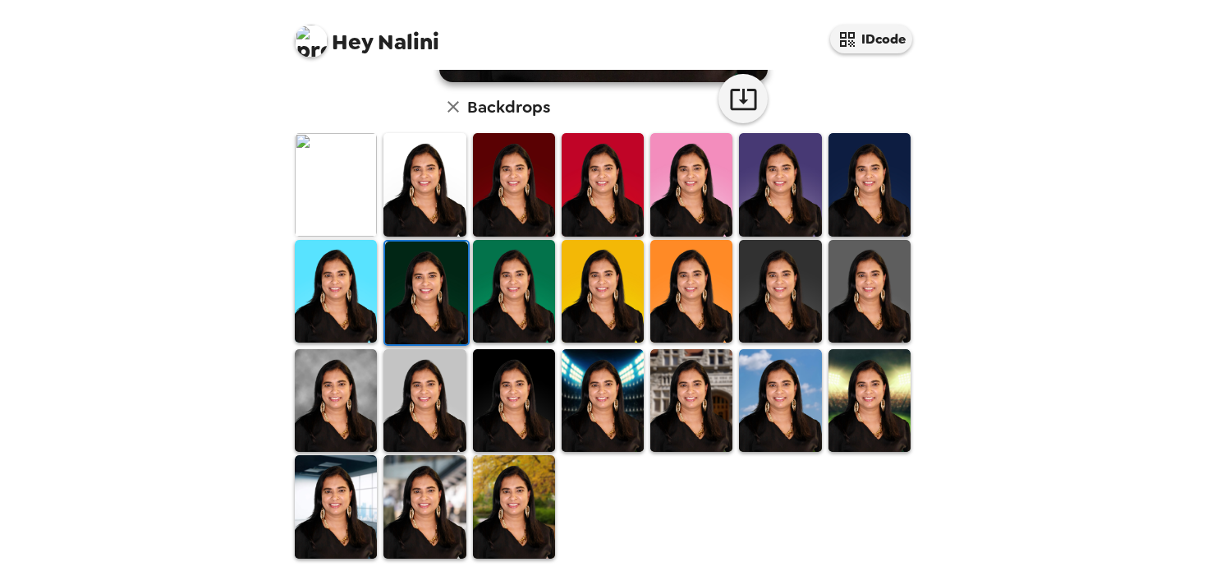
click at [349, 407] on img at bounding box center [336, 400] width 82 height 103
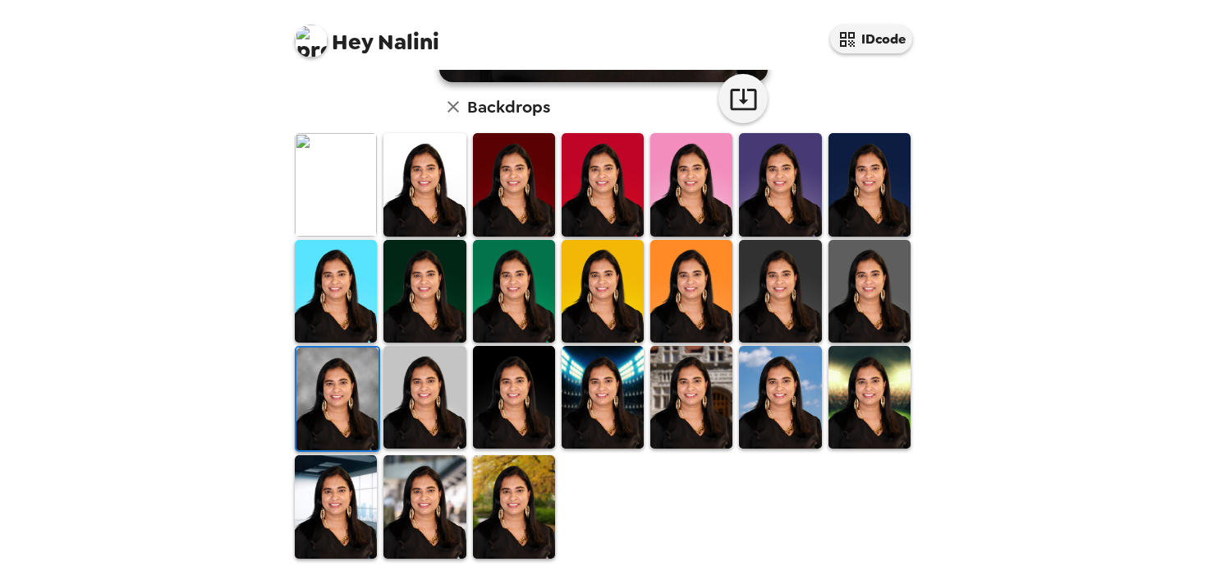
click at [865, 402] on img at bounding box center [869, 397] width 82 height 103
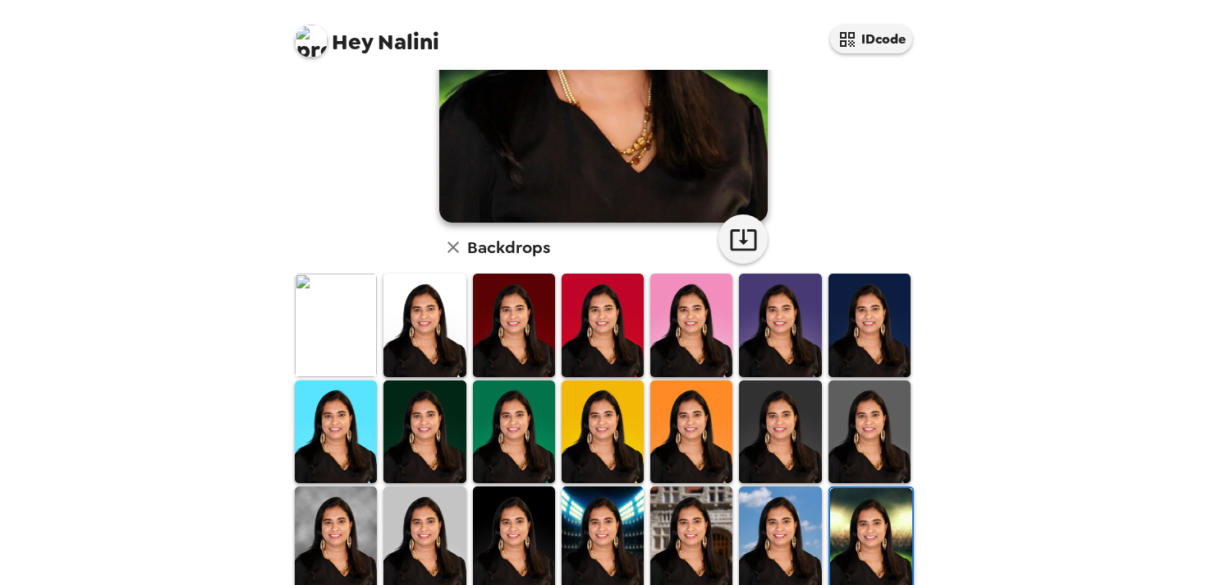
scroll to position [282, 0]
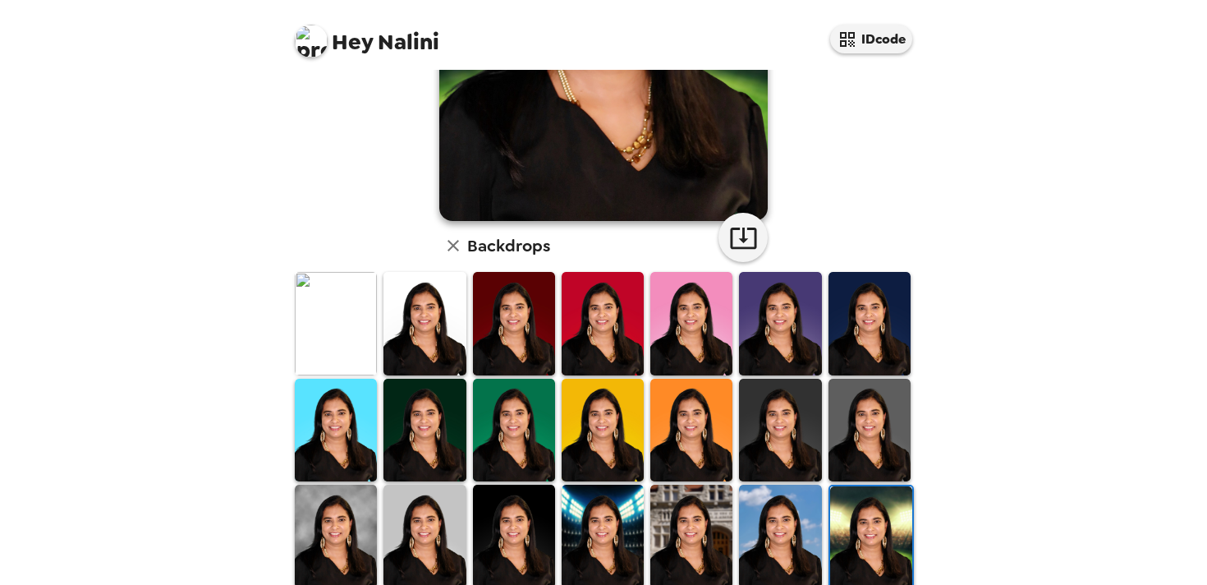
click at [430, 510] on img at bounding box center [424, 535] width 82 height 103
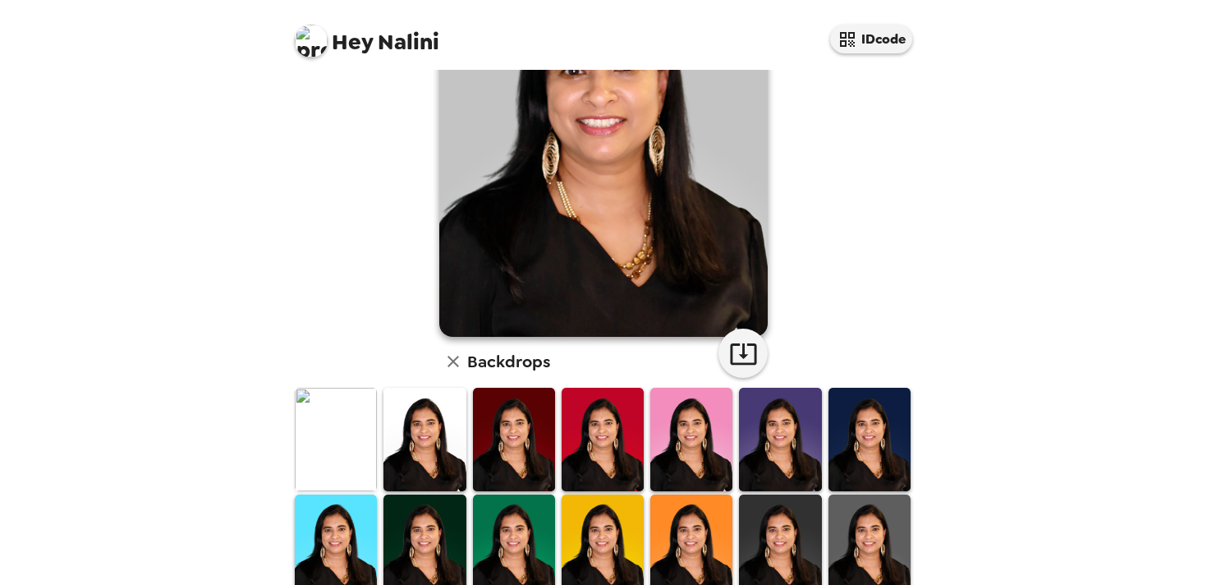
scroll to position [383, 0]
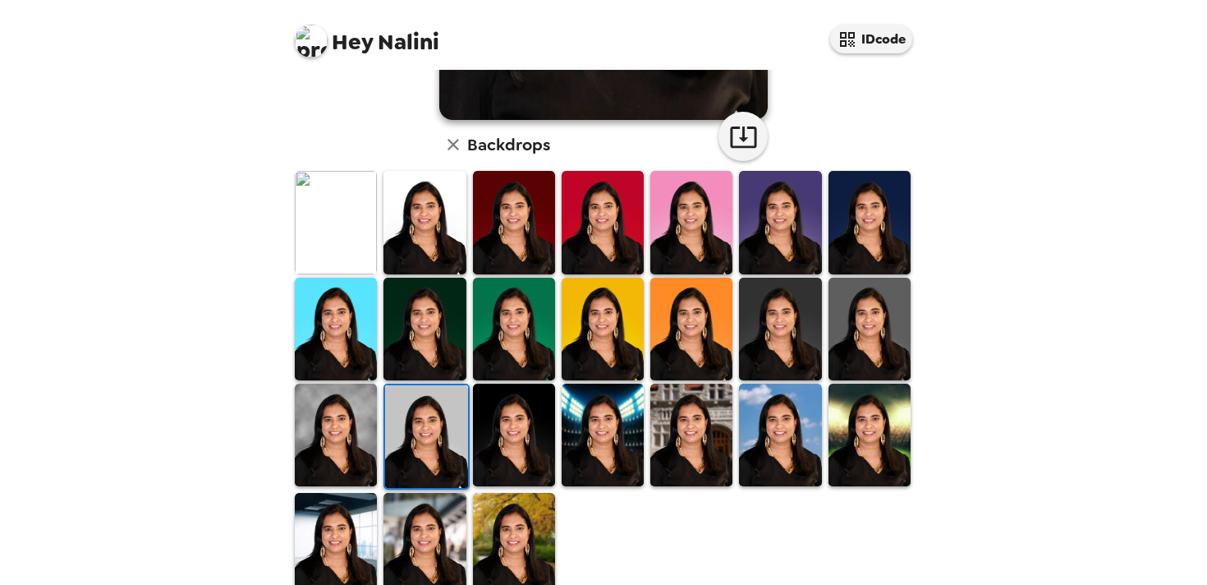
click at [429, 544] on img at bounding box center [424, 544] width 82 height 103
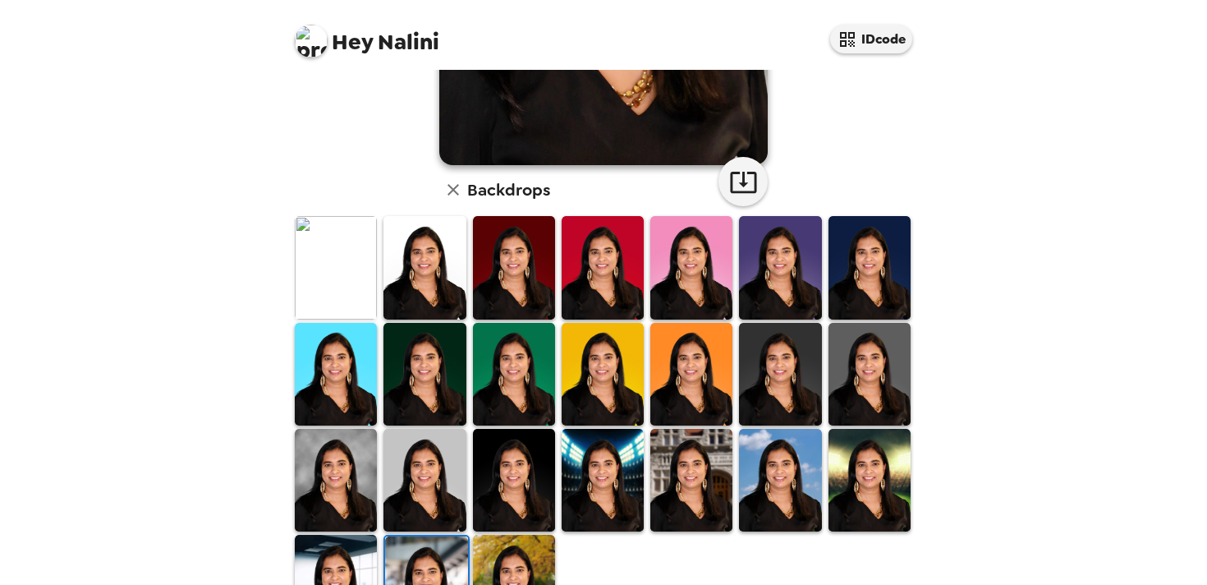
scroll to position [405, 0]
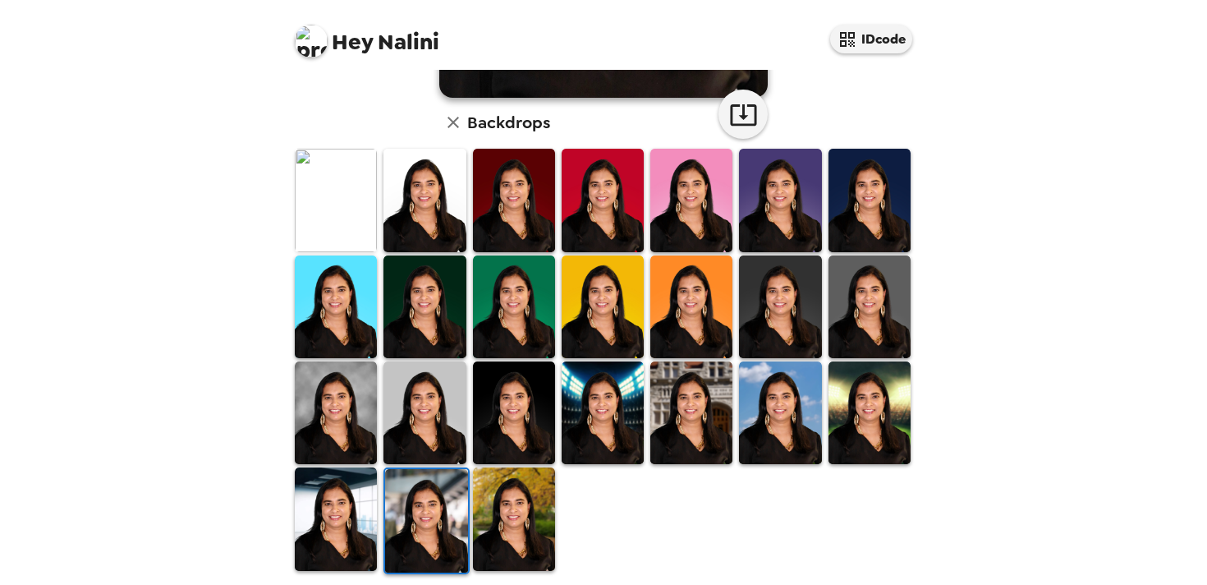
click at [345, 536] on img at bounding box center [336, 518] width 82 height 103
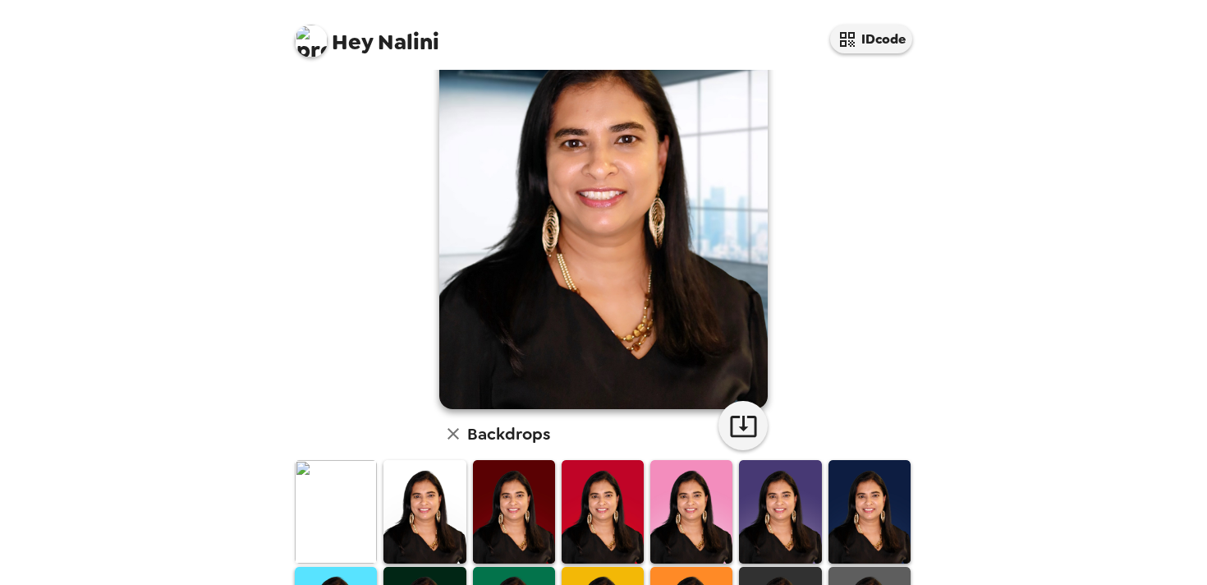
scroll to position [0, 0]
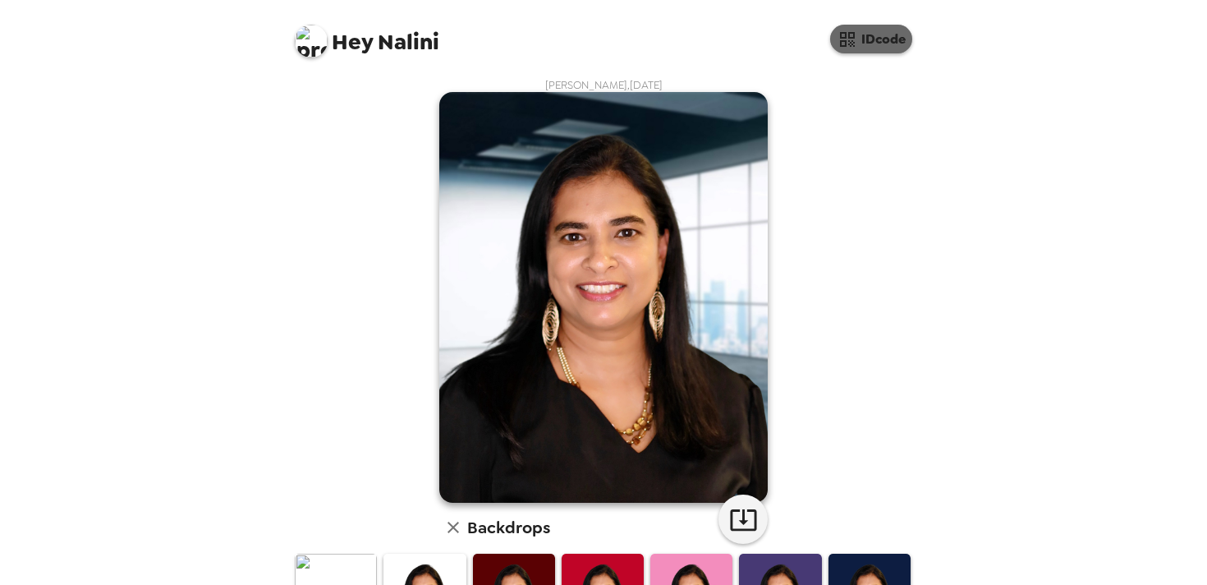
click at [880, 37] on button "IDcode" at bounding box center [871, 39] width 82 height 29
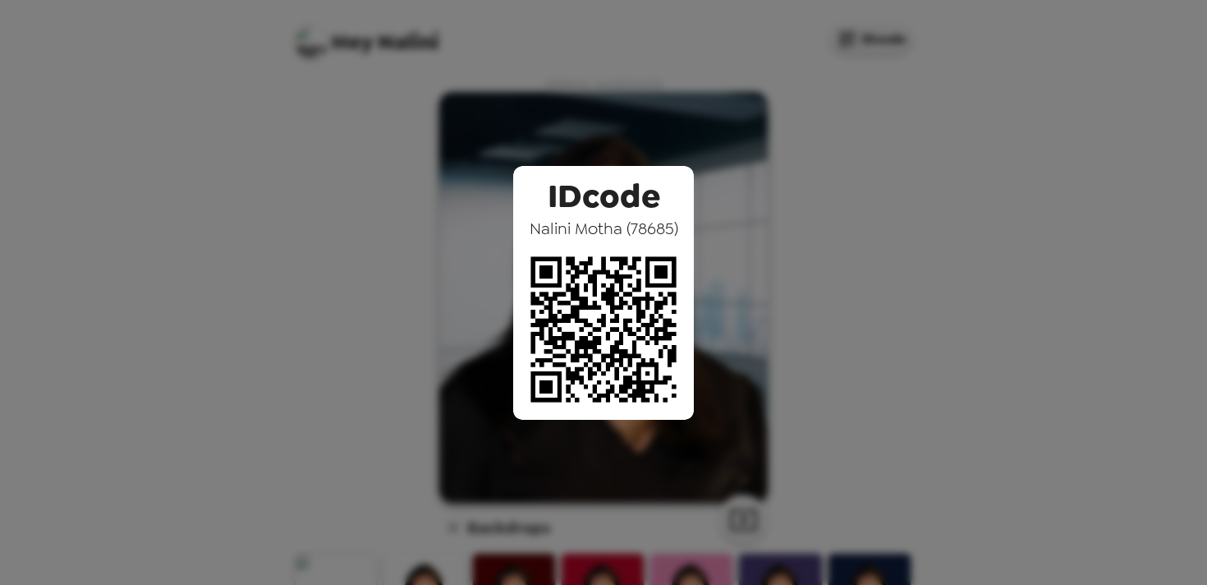
click at [884, 195] on div "IDcode Nalini Motha ( 78685 )" at bounding box center [603, 292] width 1207 height 585
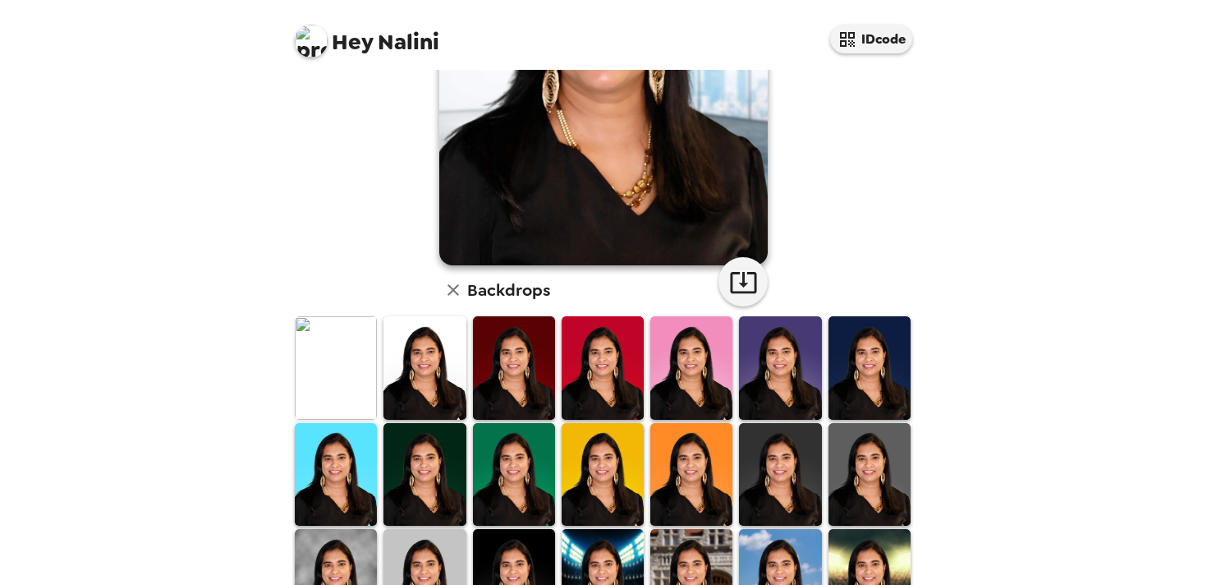
scroll to position [420, 0]
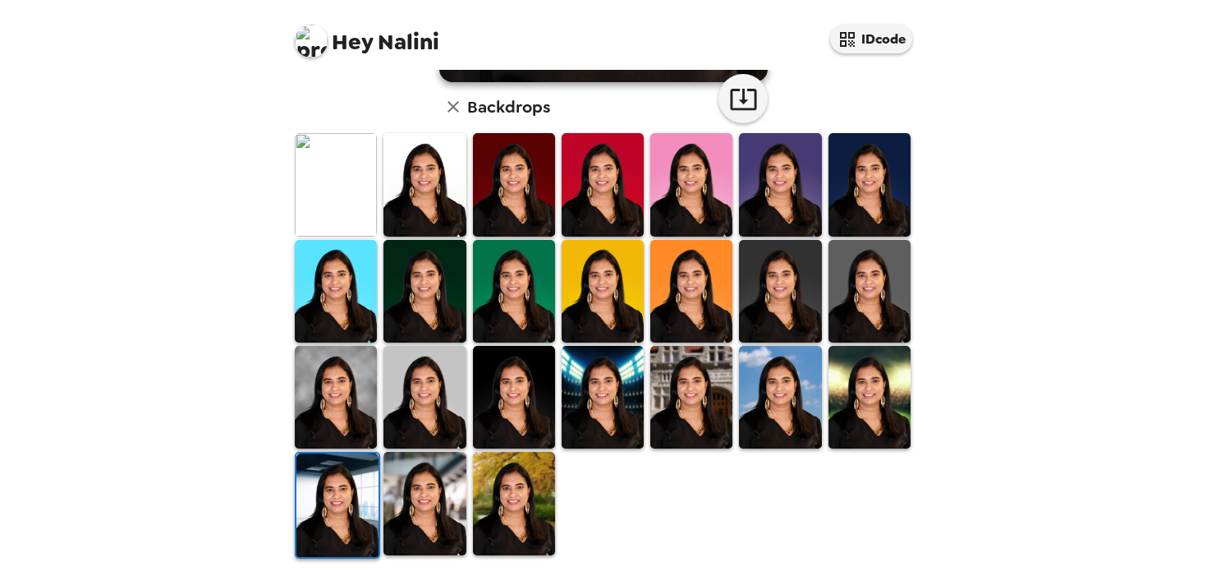
click at [783, 199] on img at bounding box center [780, 184] width 82 height 103
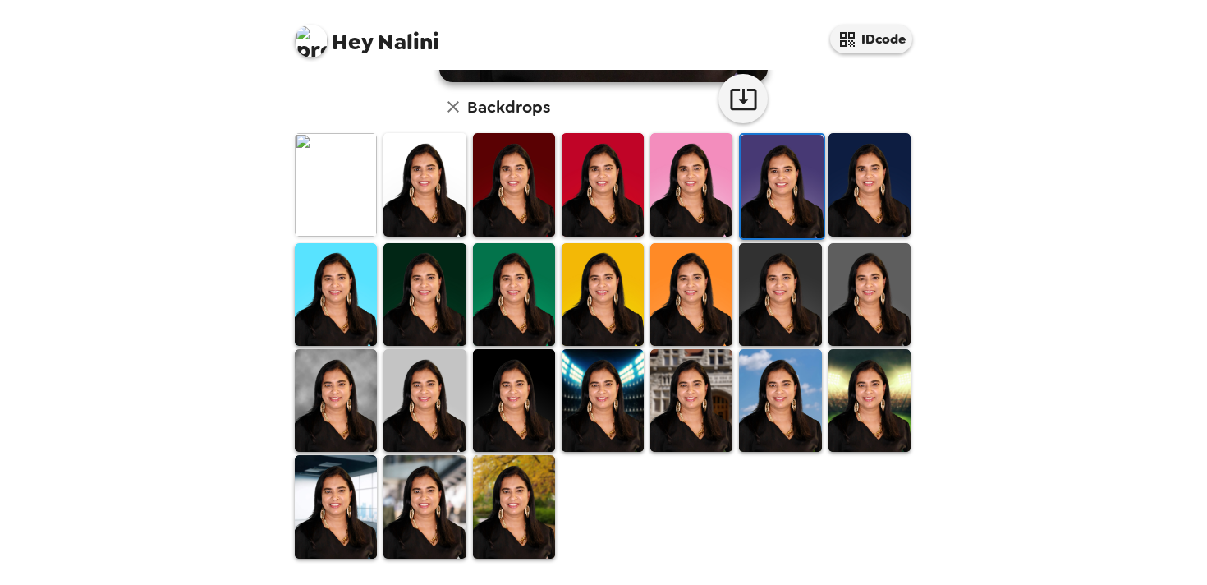
click at [542, 398] on img at bounding box center [514, 400] width 82 height 103
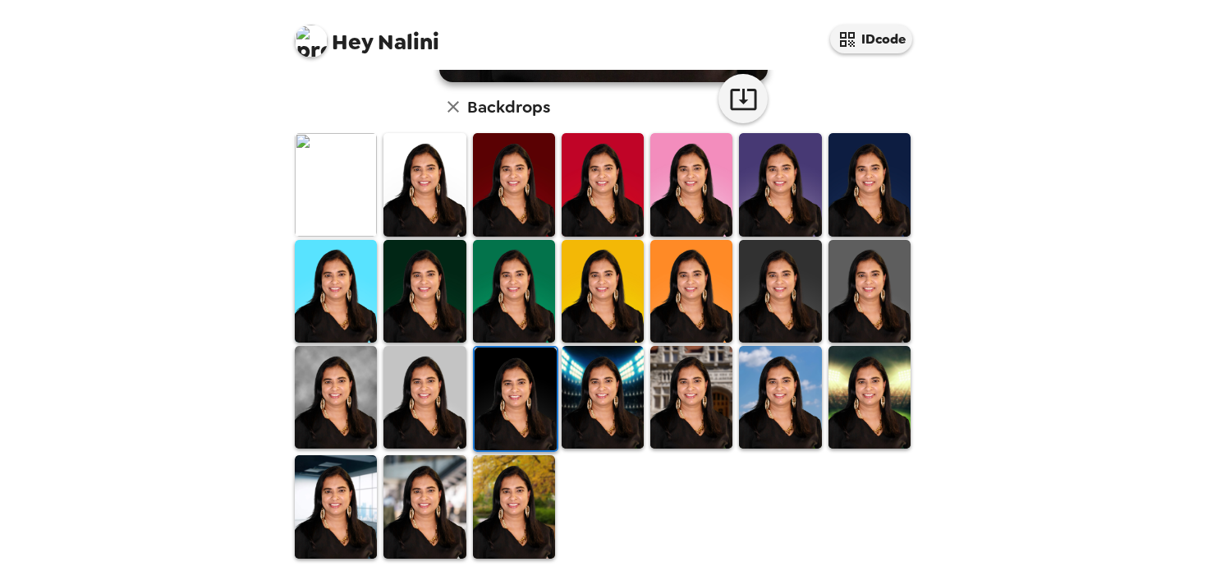
click at [867, 178] on img at bounding box center [869, 184] width 82 height 103
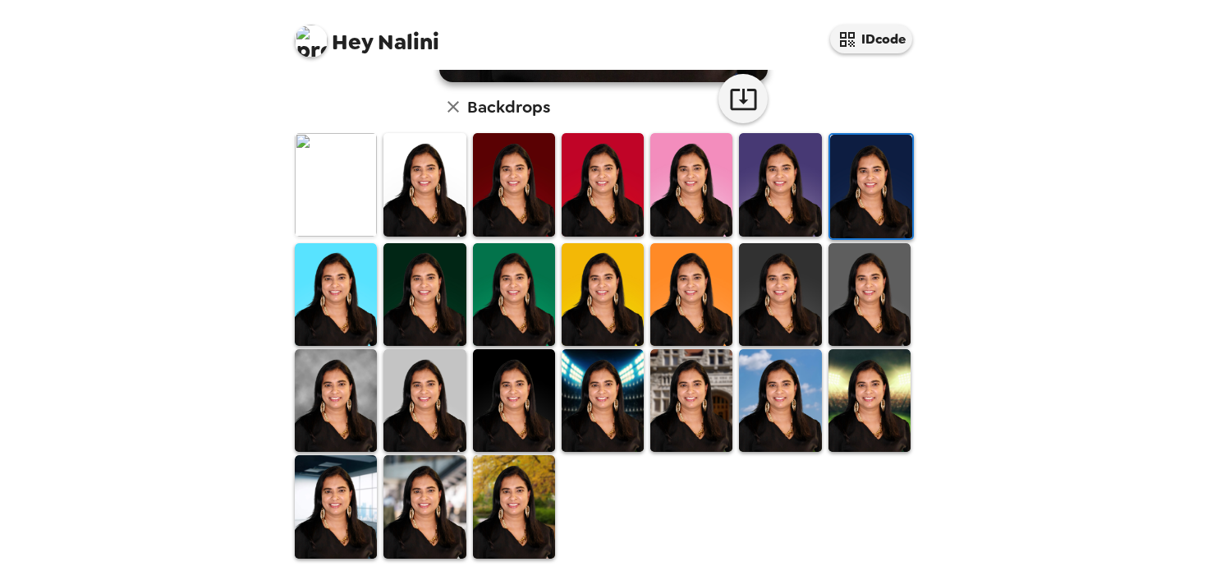
click at [451, 305] on img at bounding box center [424, 294] width 82 height 103
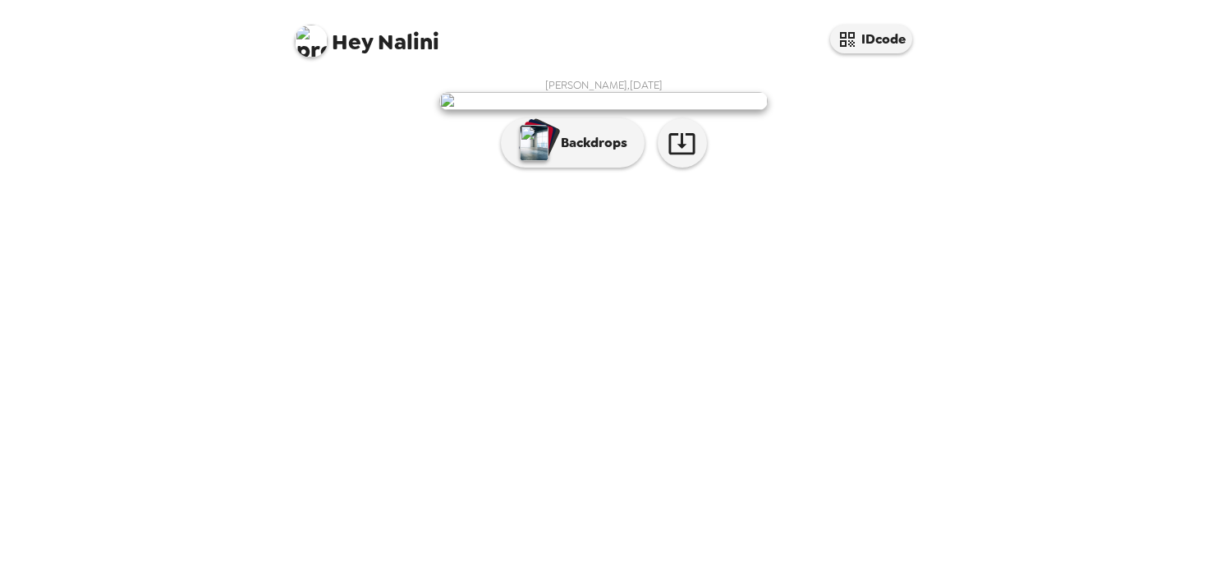
scroll to position [9, 0]
click at [581, 153] on p "Backdrops" at bounding box center [590, 143] width 75 height 20
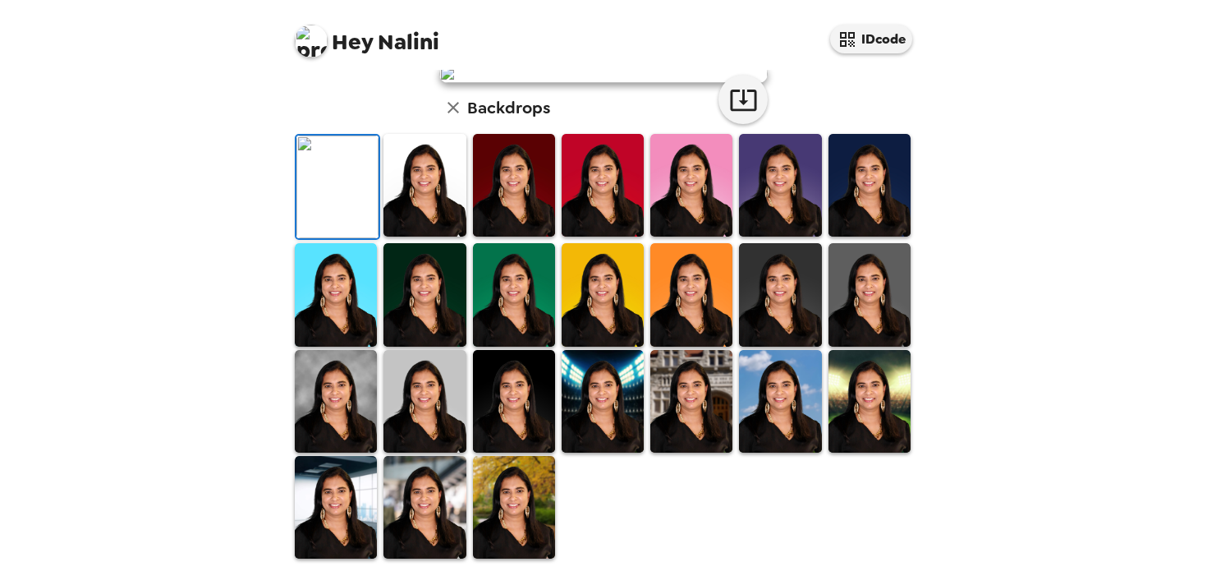
scroll to position [293, 0]
click at [359, 452] on img at bounding box center [336, 401] width 82 height 103
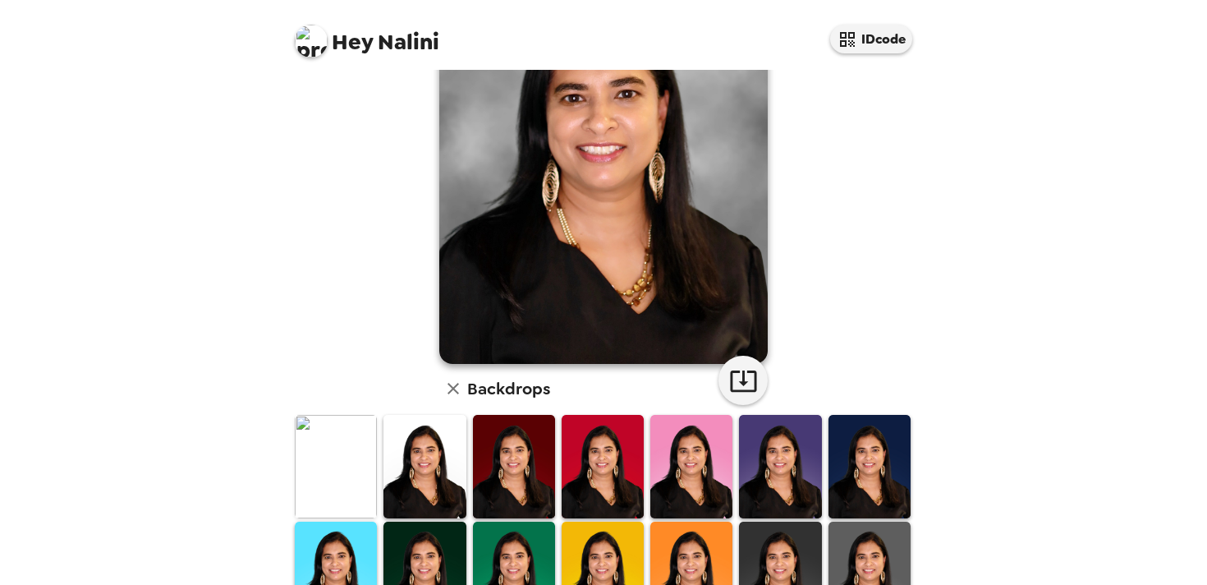
scroll to position [420, 0]
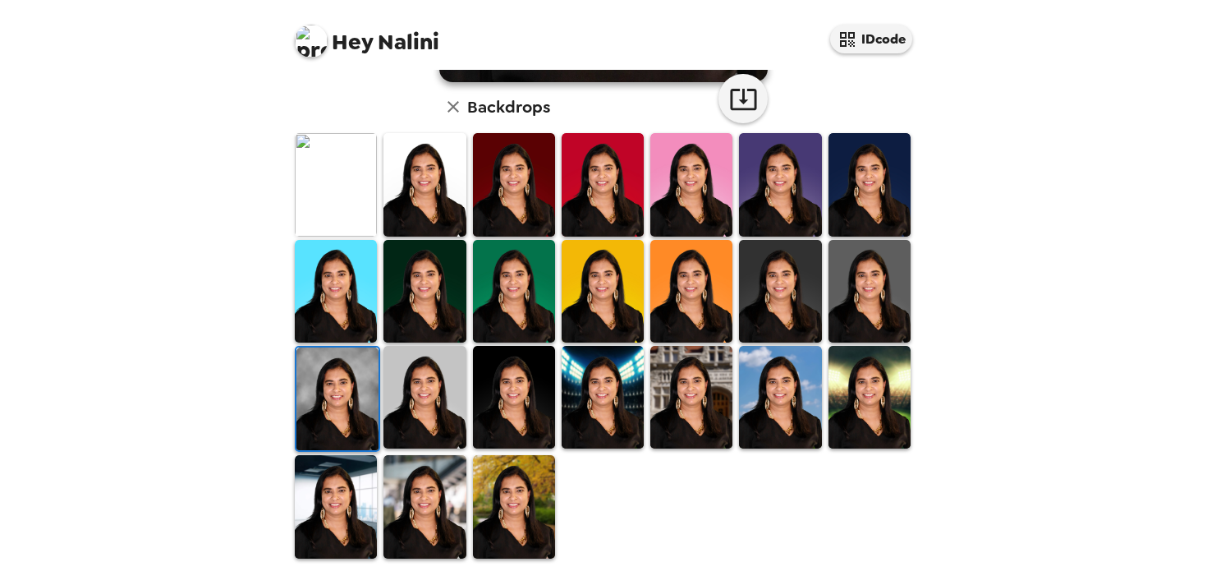
click at [865, 407] on img at bounding box center [869, 397] width 82 height 103
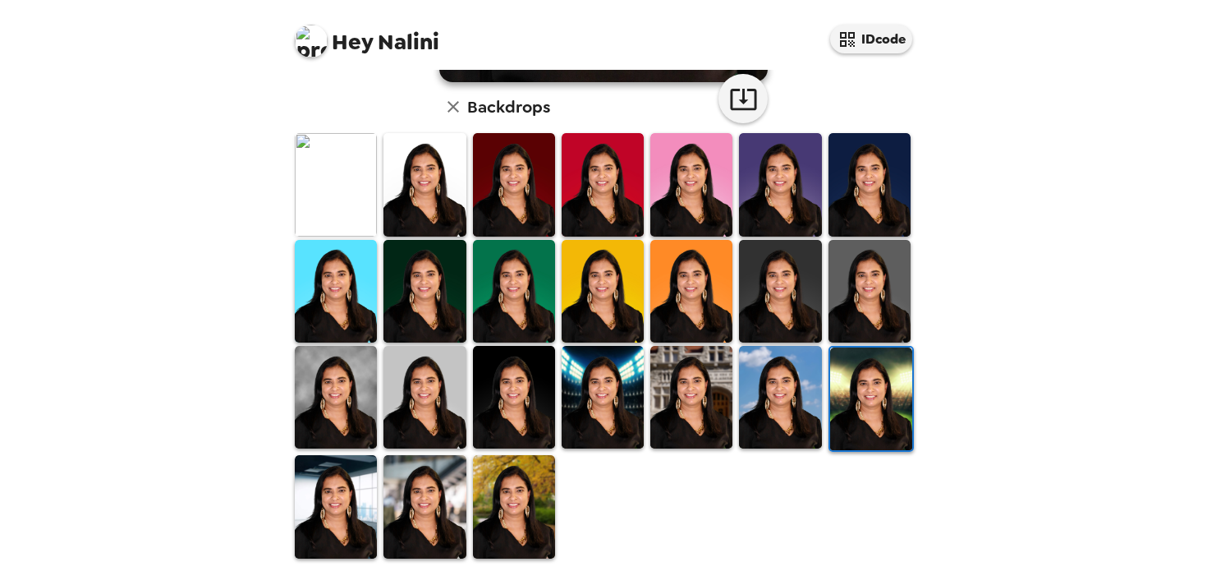
click at [622, 406] on img at bounding box center [603, 397] width 82 height 103
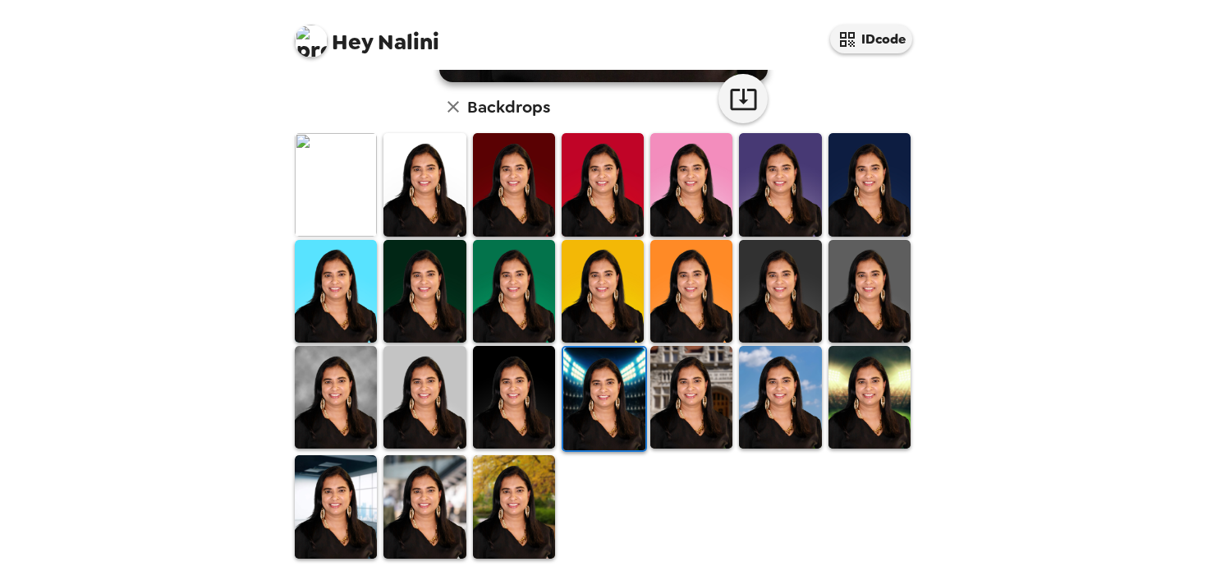
click at [503, 512] on img at bounding box center [514, 506] width 82 height 103
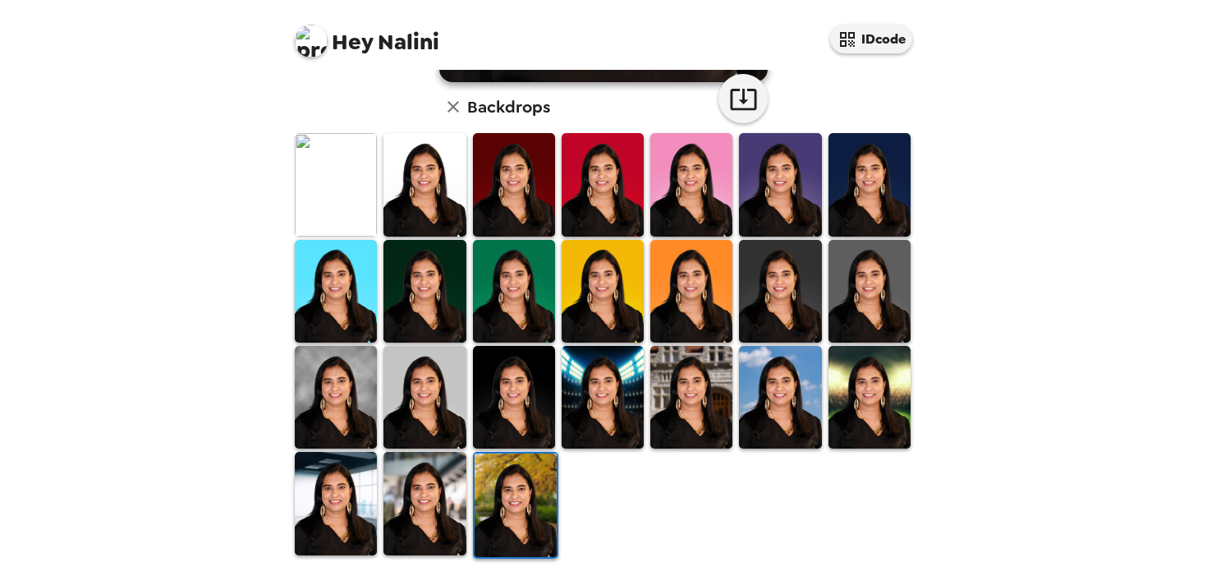
click at [879, 314] on img at bounding box center [869, 291] width 82 height 103
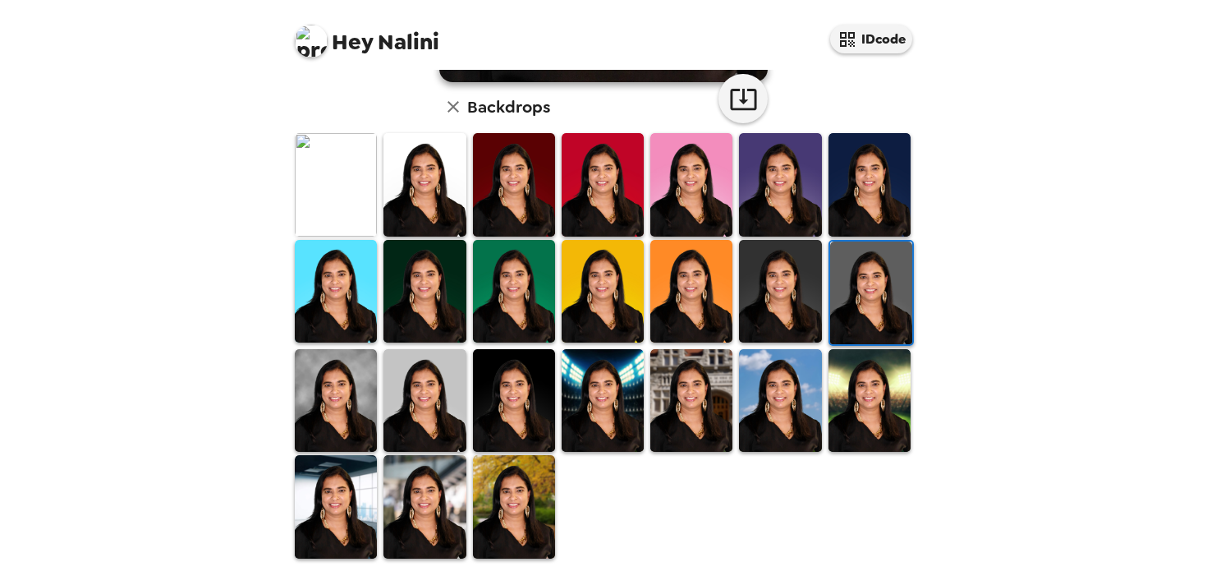
click at [336, 397] on img at bounding box center [336, 400] width 82 height 103
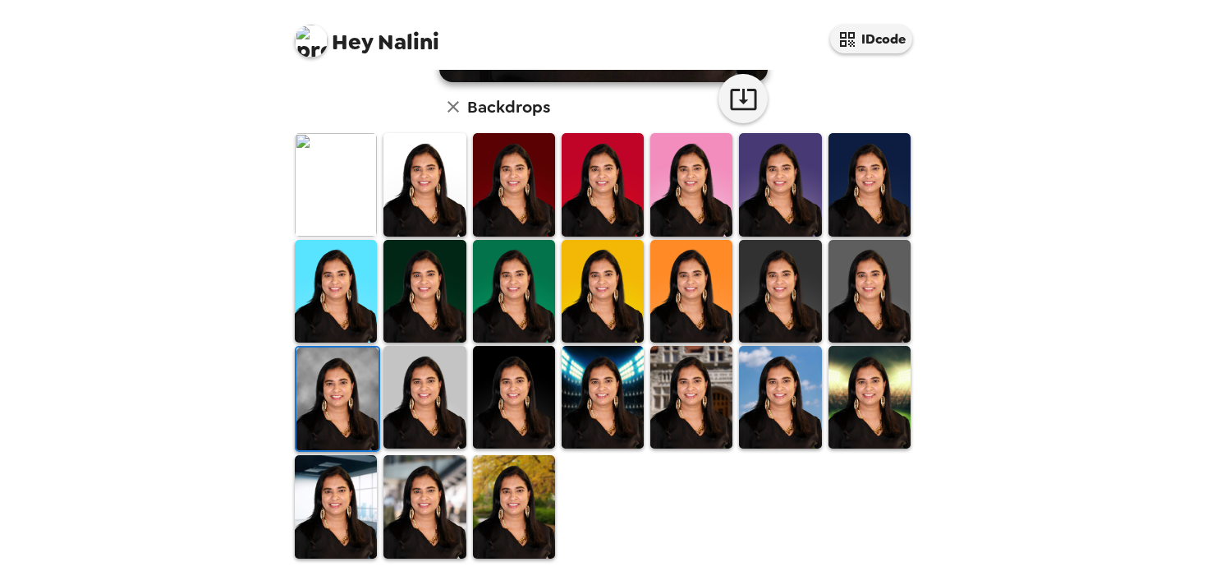
click at [858, 305] on img at bounding box center [869, 291] width 82 height 103
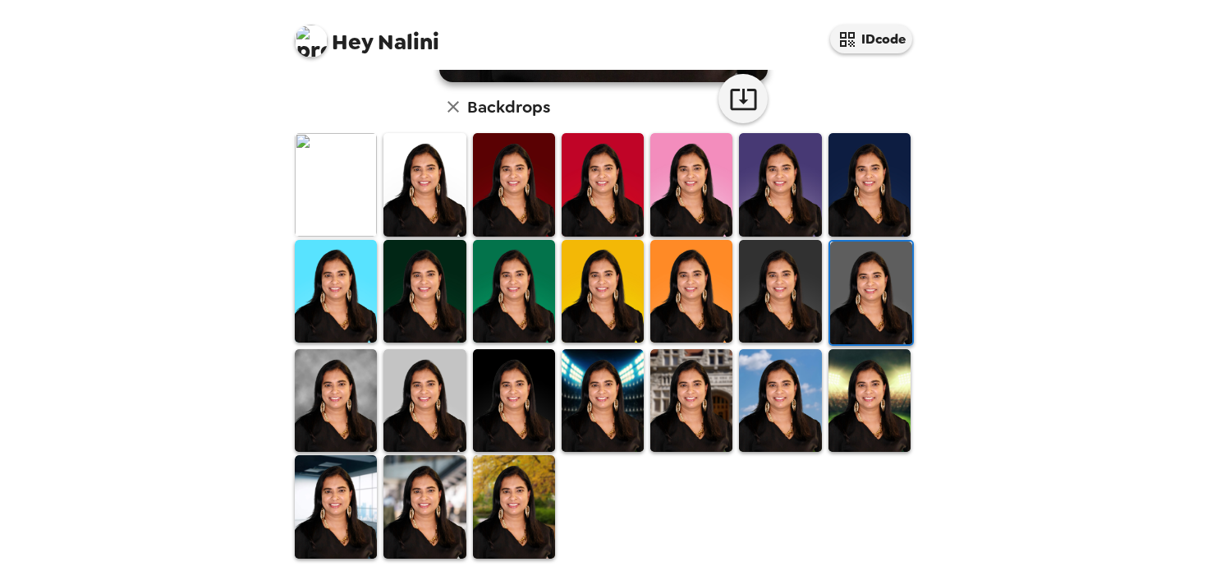
click at [787, 304] on img at bounding box center [780, 291] width 82 height 103
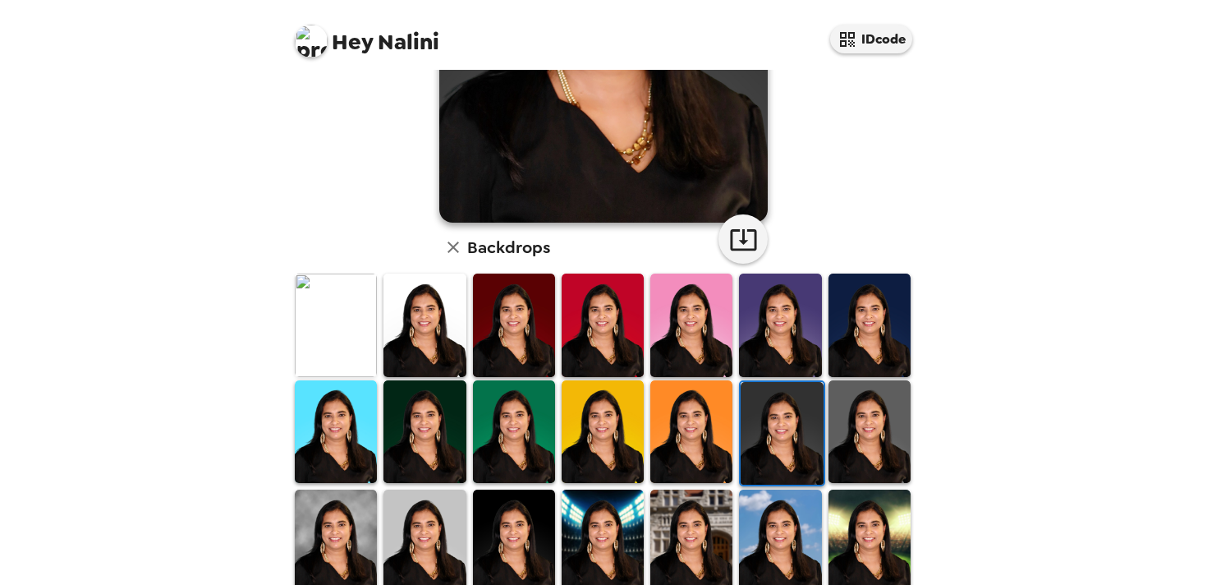
scroll to position [365, 0]
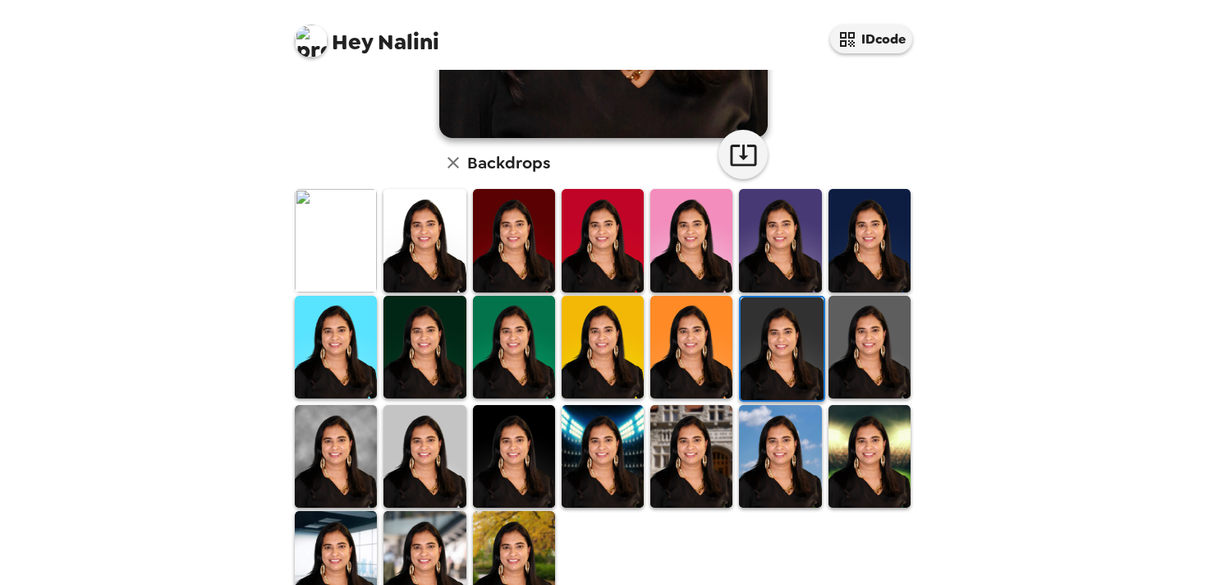
click at [865, 309] on img at bounding box center [869, 347] width 82 height 103
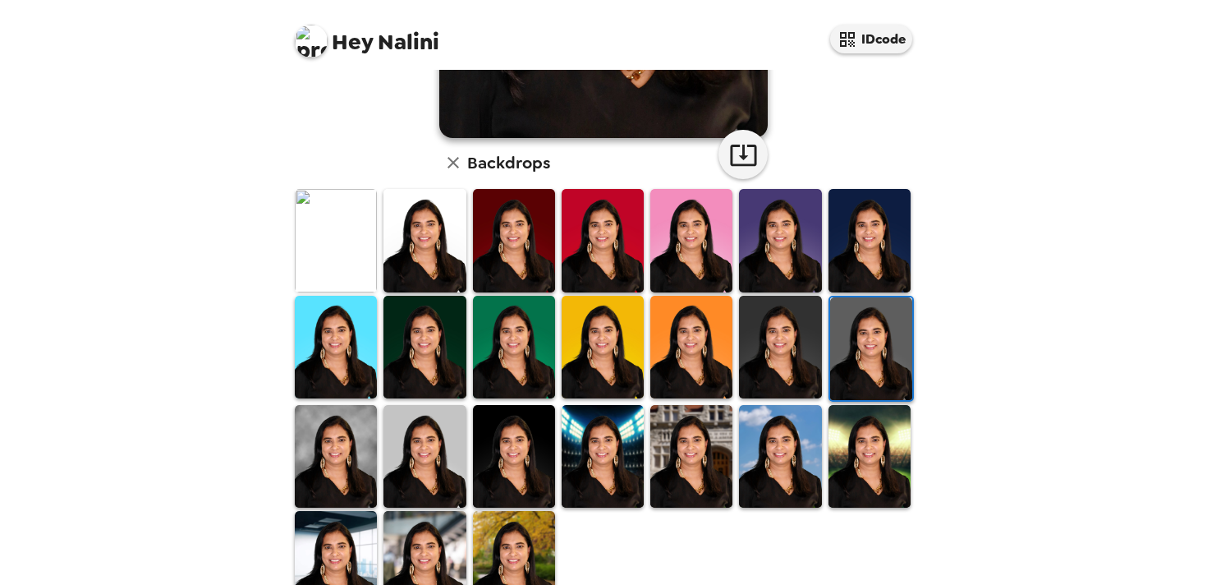
click at [434, 468] on img at bounding box center [424, 456] width 82 height 103
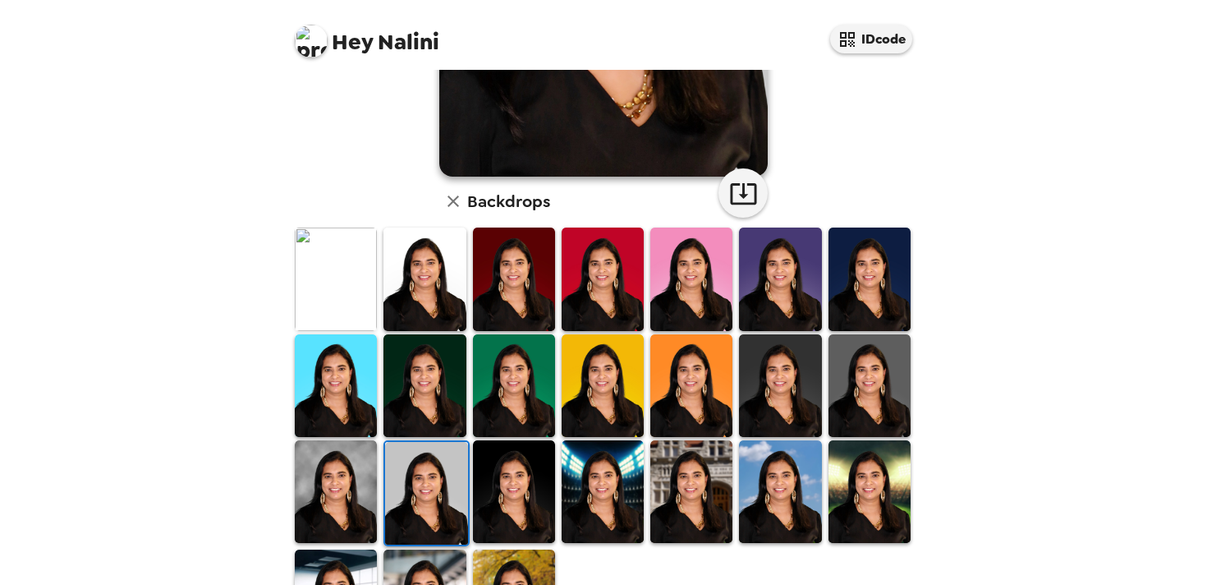
scroll to position [420, 0]
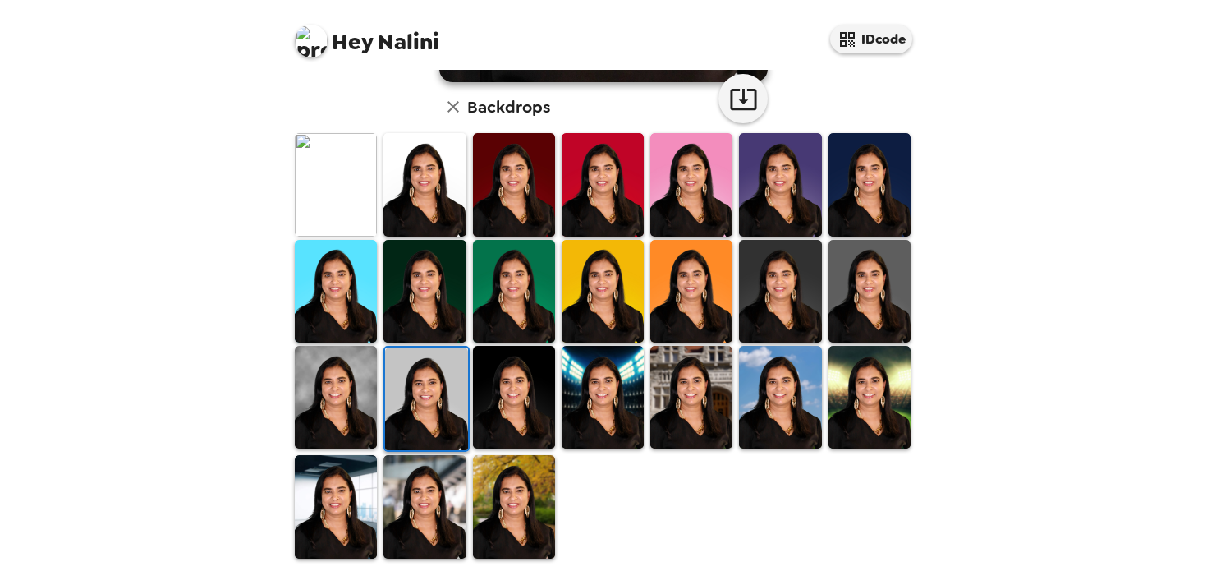
click at [892, 284] on img at bounding box center [869, 291] width 82 height 103
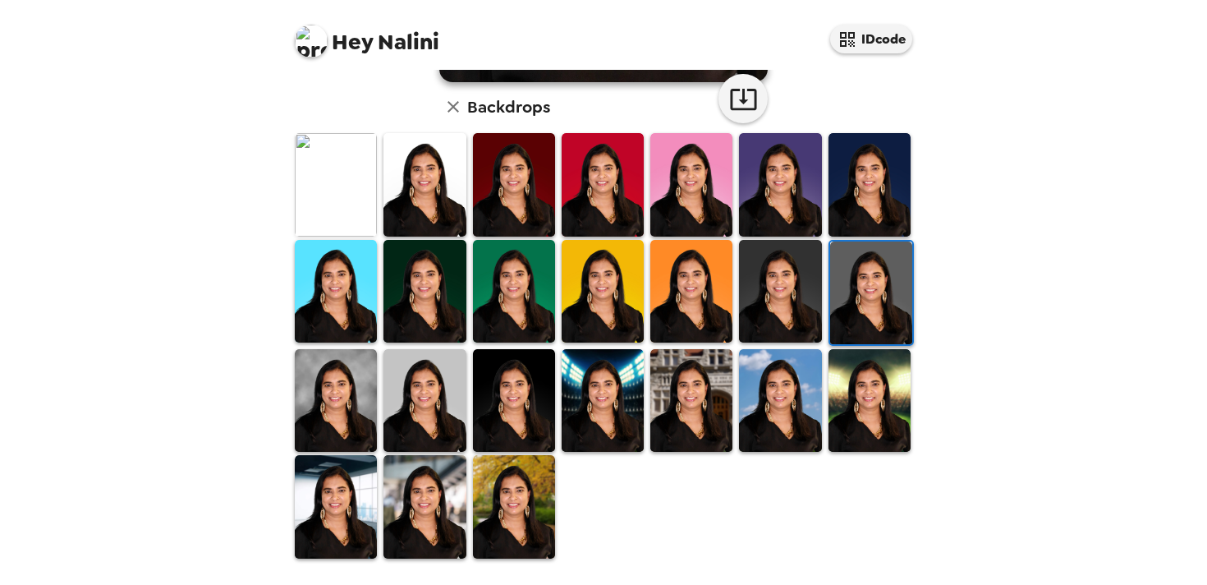
click at [425, 507] on img at bounding box center [424, 506] width 82 height 103
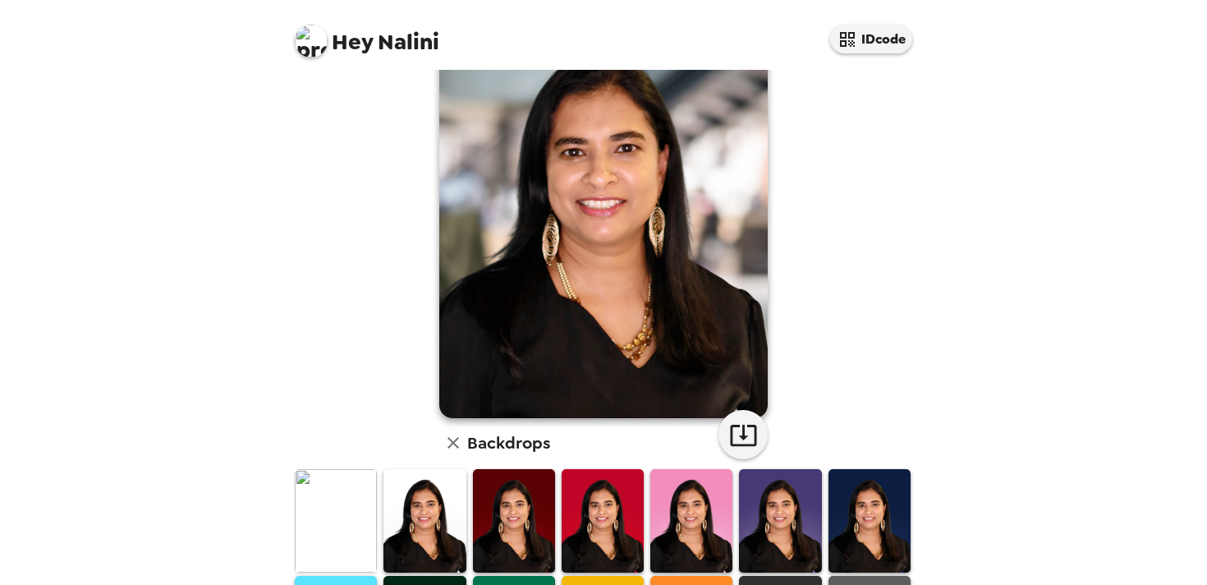
scroll to position [0, 0]
